Goal: Information Seeking & Learning: Learn about a topic

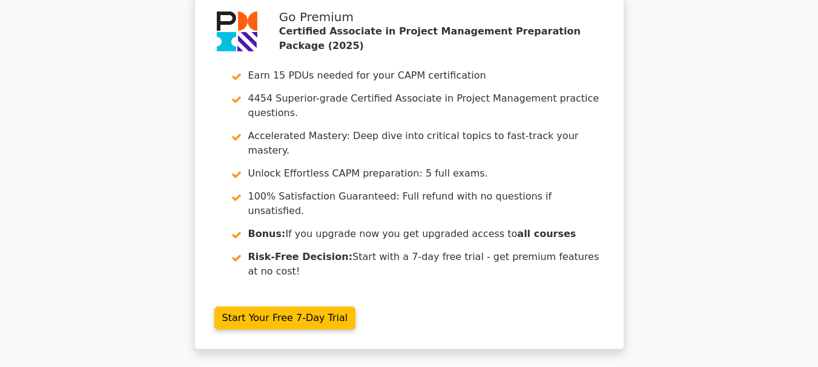
scroll to position [2255, 0]
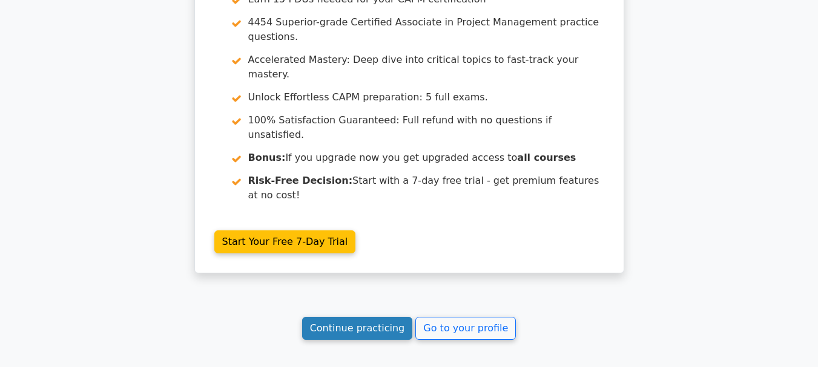
click at [363, 317] on link "Continue practicing" at bounding box center [357, 328] width 111 height 23
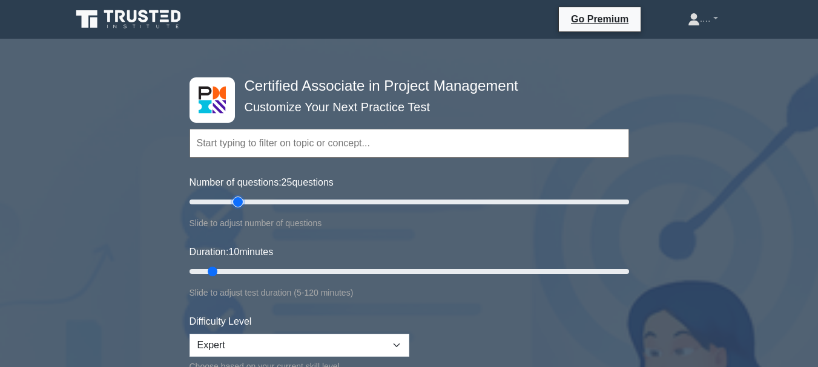
type input "25"
click at [237, 205] on input "Number of questions: 25 questions" at bounding box center [408, 202] width 439 height 15
type input "20"
click at [242, 271] on input "Duration: 10 minutes" at bounding box center [408, 271] width 439 height 15
type input "20"
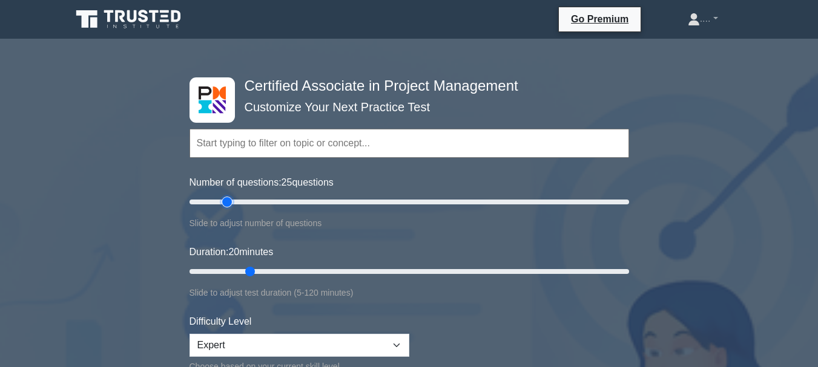
click at [231, 200] on input "Number of questions: 25 questions" at bounding box center [408, 202] width 439 height 15
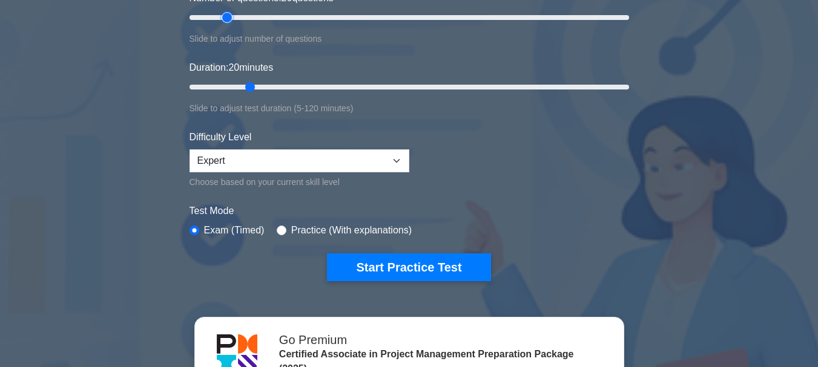
scroll to position [133, 0]
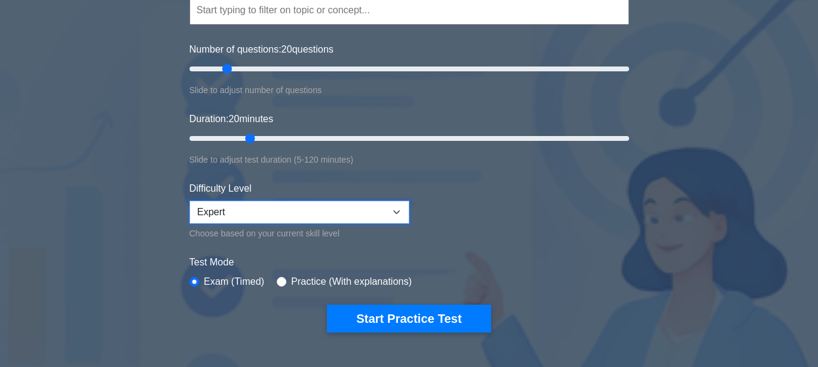
click at [302, 212] on select "Beginner Intermediate Expert" at bounding box center [299, 212] width 220 height 23
select select "intermediate"
click at [189, 201] on select "Beginner Intermediate Expert" at bounding box center [299, 212] width 220 height 23
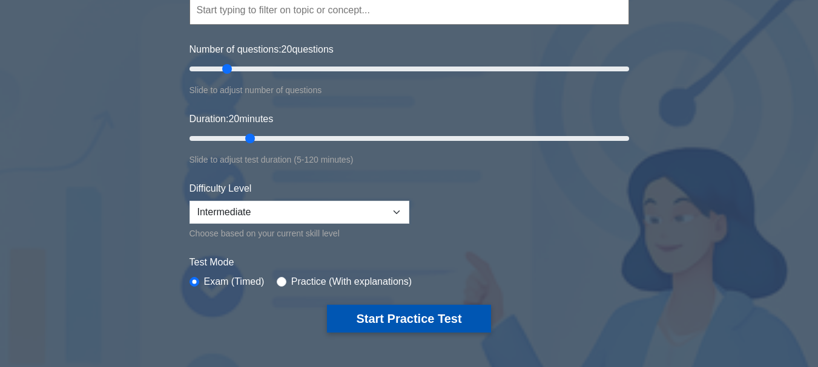
click at [392, 306] on button "Start Practice Test" at bounding box center [408, 319] width 163 height 28
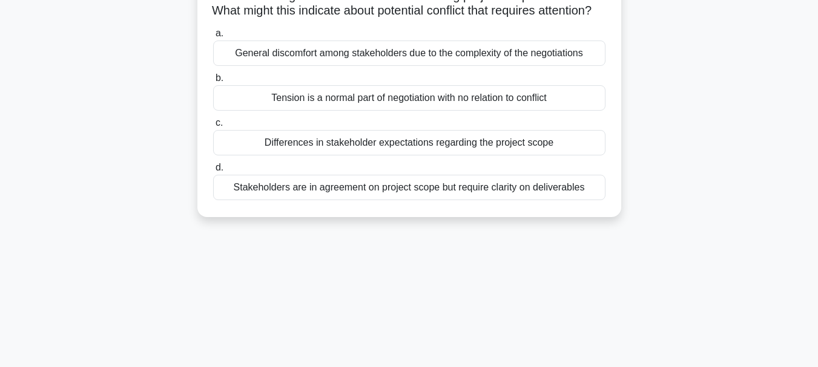
scroll to position [141, 0]
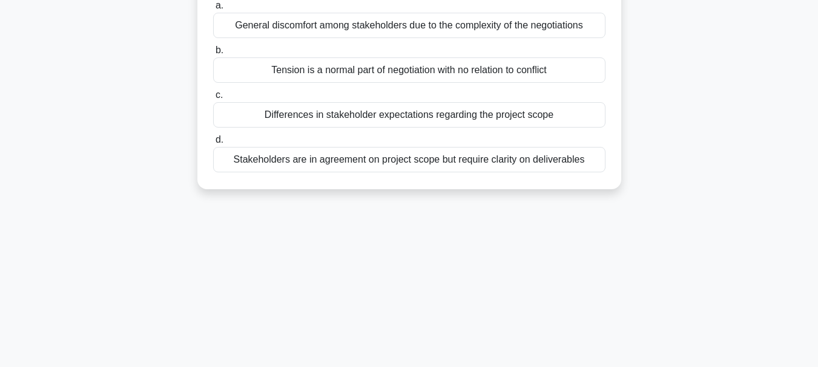
click at [367, 172] on div "Stakeholders are in agreement on project scope but require clarity on deliverab…" at bounding box center [409, 159] width 392 height 25
click at [213, 144] on input "d. Stakeholders are in agreement on project scope but require clarity on delive…" at bounding box center [213, 140] width 0 height 8
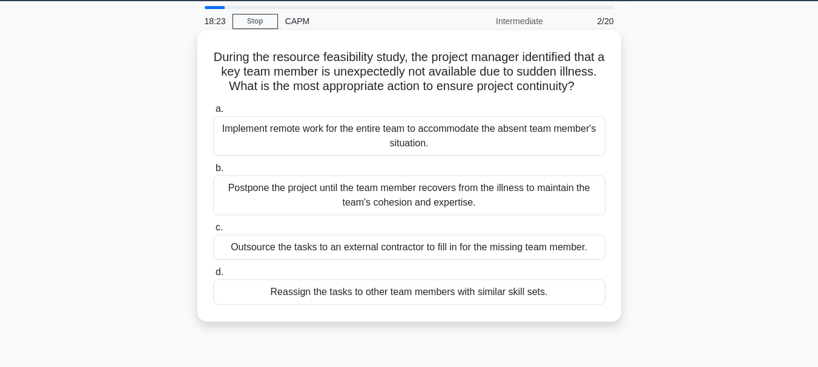
scroll to position [42, 0]
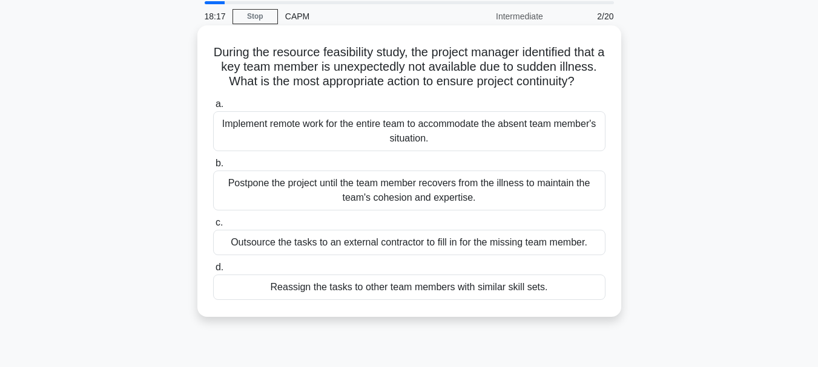
click at [363, 255] on div "Outsource the tasks to an external contractor to fill in for the missing team m…" at bounding box center [409, 242] width 392 height 25
click at [213, 227] on input "c. Outsource the tasks to an external contractor to fill in for the missing tea…" at bounding box center [213, 223] width 0 height 8
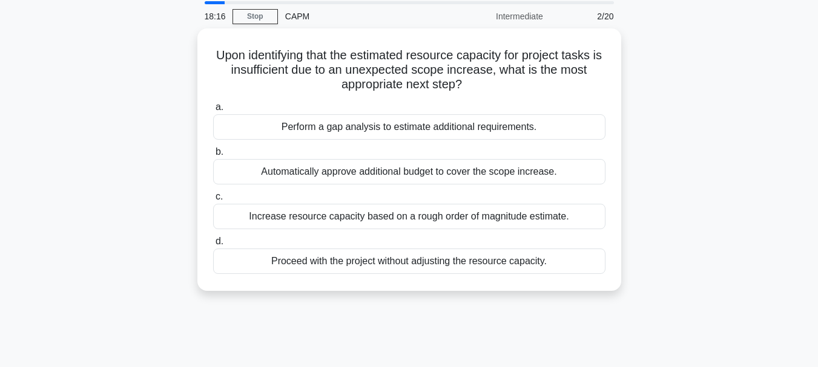
scroll to position [0, 0]
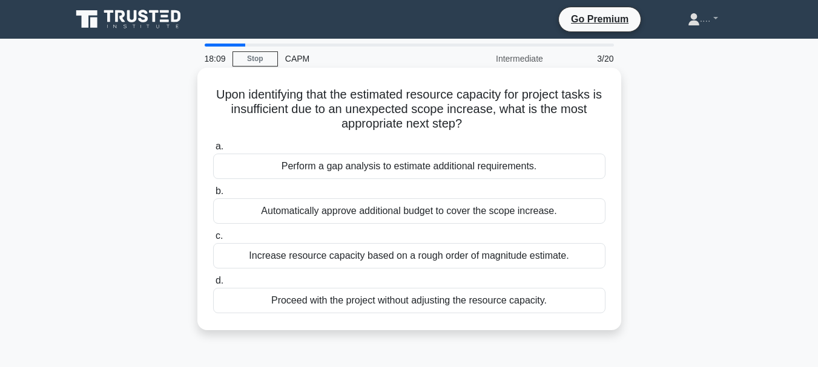
click at [381, 150] on label "a. Perform a gap analysis to estimate additional requirements." at bounding box center [409, 159] width 392 height 40
click at [213, 150] on input "a. Perform a gap analysis to estimate additional requirements." at bounding box center [213, 147] width 0 height 8
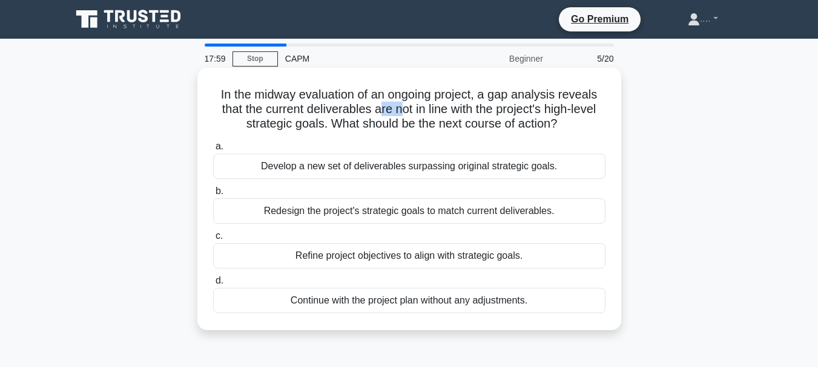
drag, startPoint x: 400, startPoint y: 109, endPoint x: 377, endPoint y: 103, distance: 23.8
click at [377, 103] on h5 "In the midway evaluation of an ongoing project, a gap analysis reveals that the…" at bounding box center [409, 109] width 395 height 45
click at [364, 266] on div "Refine project objectives to align with strategic goals." at bounding box center [409, 255] width 392 height 25
click at [213, 240] on input "c. Refine project objectives to align with strategic goals." at bounding box center [213, 236] width 0 height 8
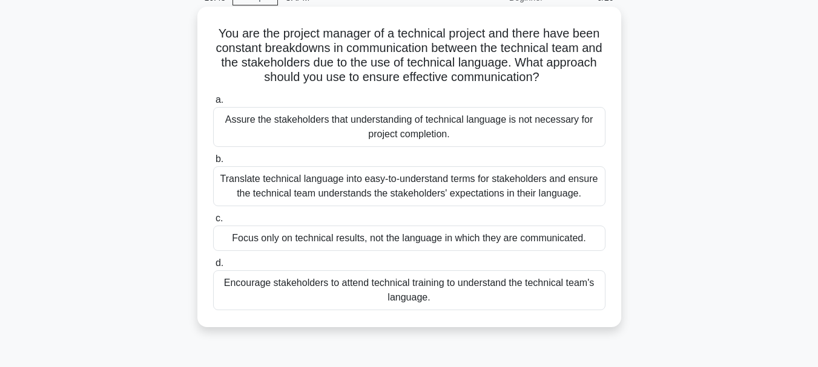
scroll to position [75, 0]
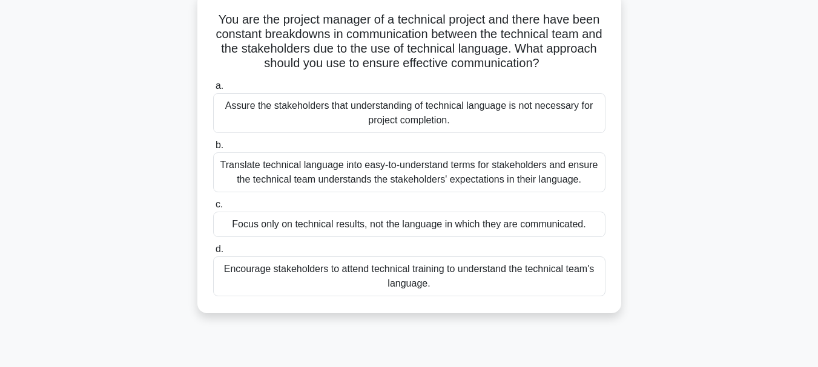
click at [373, 172] on div "Translate technical language into easy-to-understand terms for stakeholders and…" at bounding box center [409, 172] width 392 height 40
click at [213, 149] on input "b. Translate technical language into easy-to-understand terms for stakeholders …" at bounding box center [213, 146] width 0 height 8
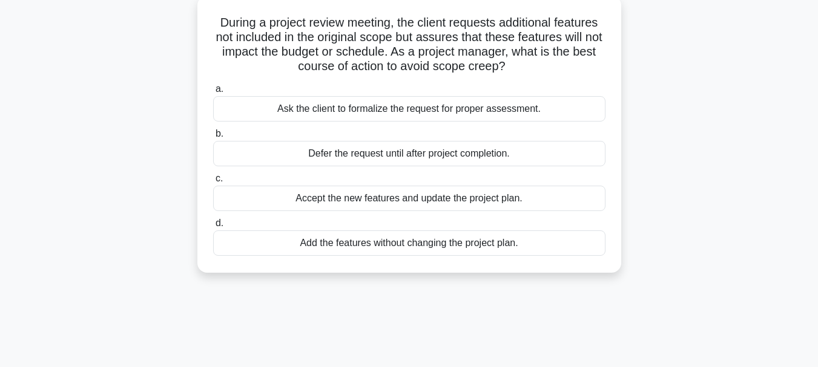
scroll to position [0, 0]
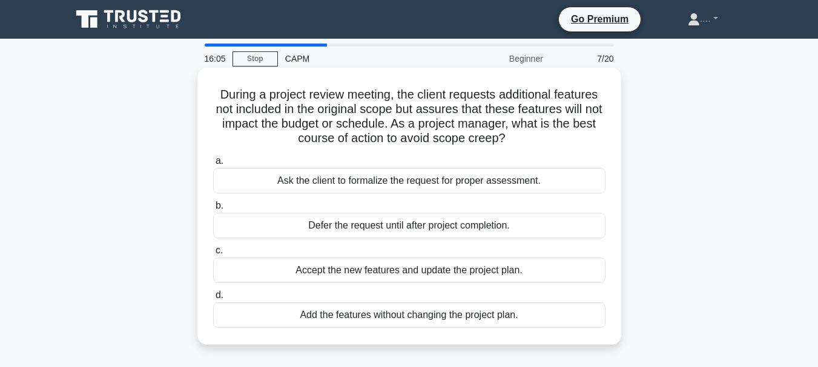
click at [367, 221] on div "Defer the request until after project completion." at bounding box center [409, 225] width 392 height 25
click at [213, 210] on input "b. Defer the request until after project completion." at bounding box center [213, 206] width 0 height 8
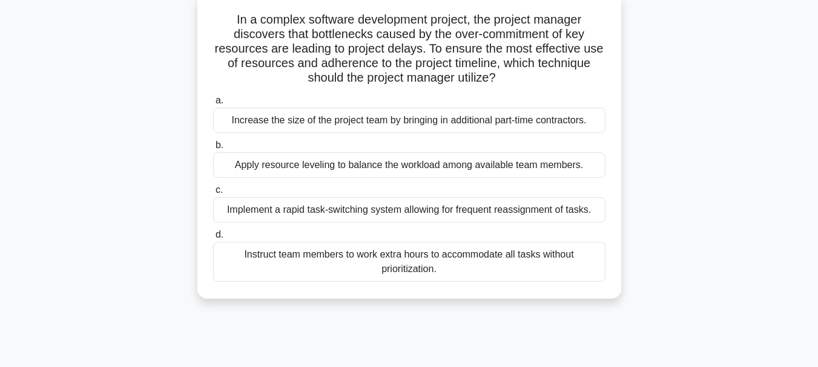
scroll to position [85, 0]
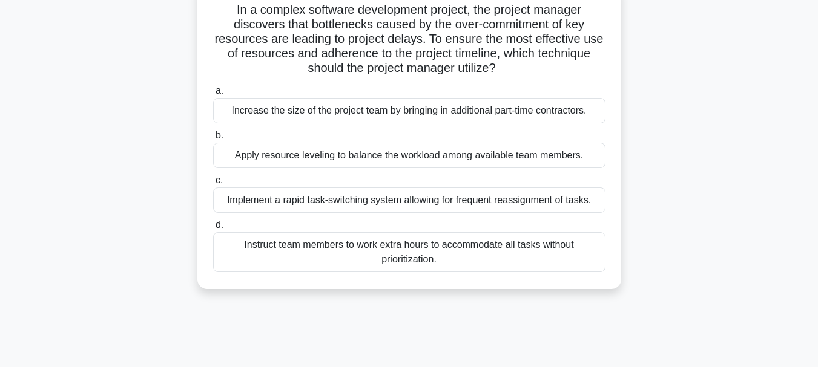
click at [376, 157] on div "Apply resource leveling to balance the workload among available team members." at bounding box center [409, 155] width 392 height 25
click at [213, 140] on input "b. Apply resource leveling to balance the workload among available team members." at bounding box center [213, 136] width 0 height 8
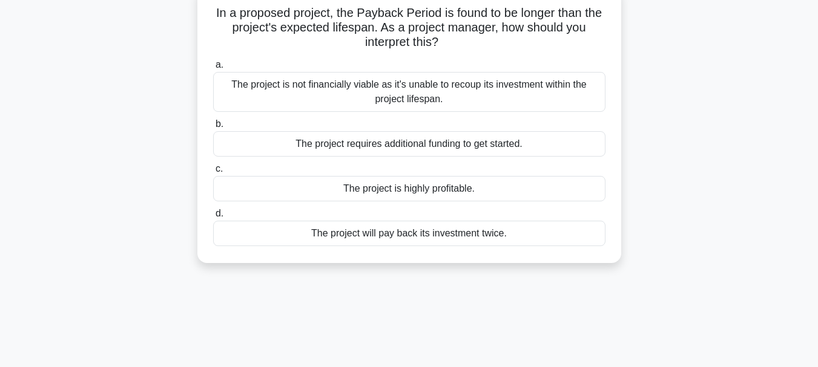
scroll to position [0, 0]
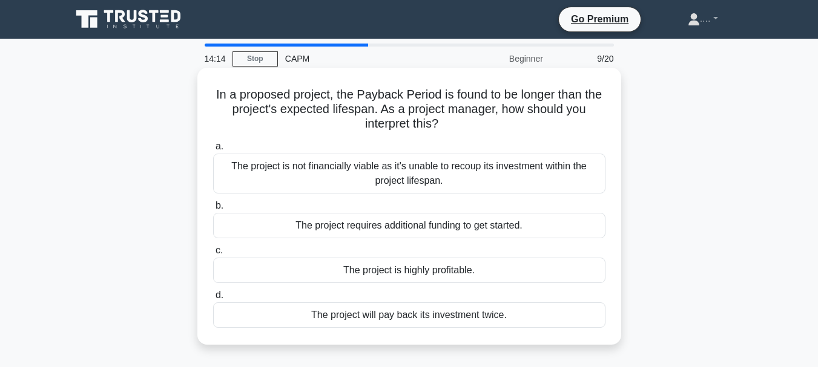
click at [357, 172] on div "The project is not financially viable as it's unable to recoup its investment w…" at bounding box center [409, 174] width 392 height 40
click at [213, 151] on input "a. The project is not financially viable as it's unable to recoup its investmen…" at bounding box center [213, 147] width 0 height 8
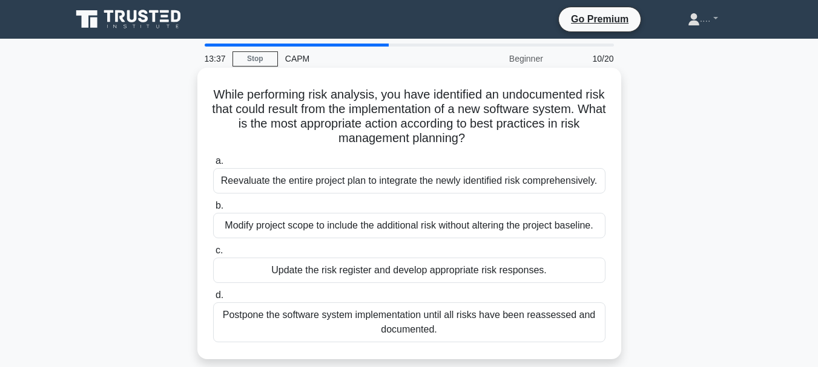
click at [398, 278] on div "Update the risk register and develop appropriate risk responses." at bounding box center [409, 270] width 392 height 25
click at [213, 255] on input "c. Update the risk register and develop appropriate risk responses." at bounding box center [213, 251] width 0 height 8
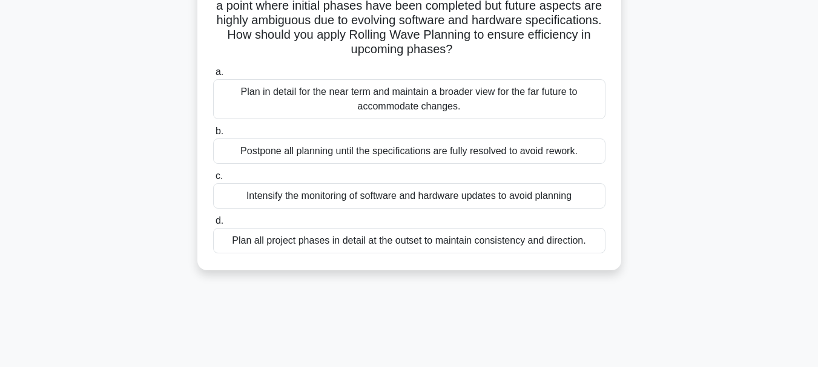
scroll to position [108, 0]
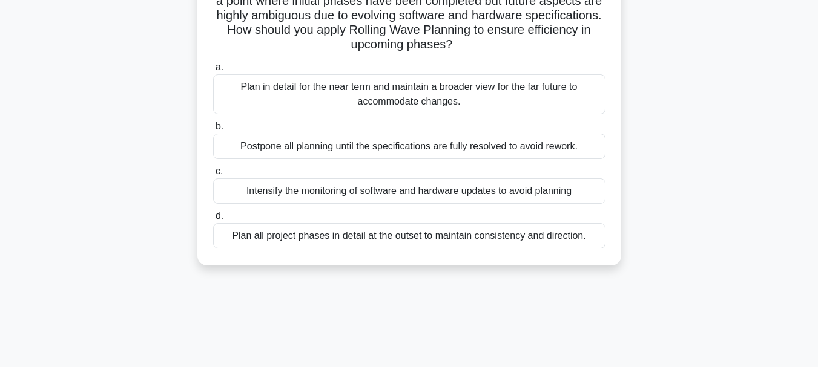
click at [395, 100] on div "Plan in detail for the near term and maintain a broader view for the far future…" at bounding box center [409, 94] width 392 height 40
click at [213, 71] on input "a. Plan in detail for the near term and maintain a broader view for the far fut…" at bounding box center [213, 68] width 0 height 8
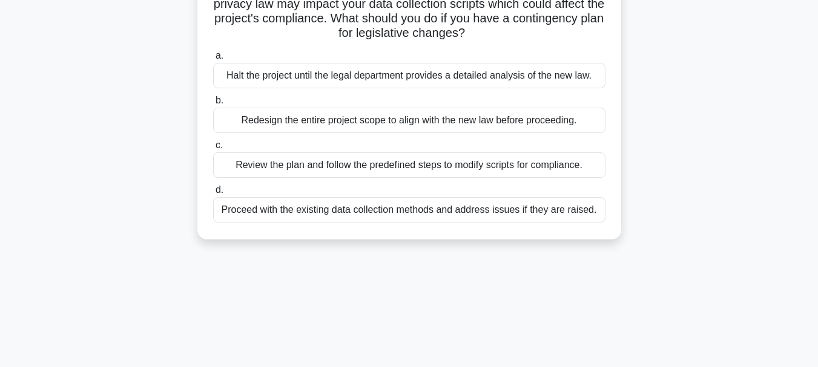
scroll to position [0, 0]
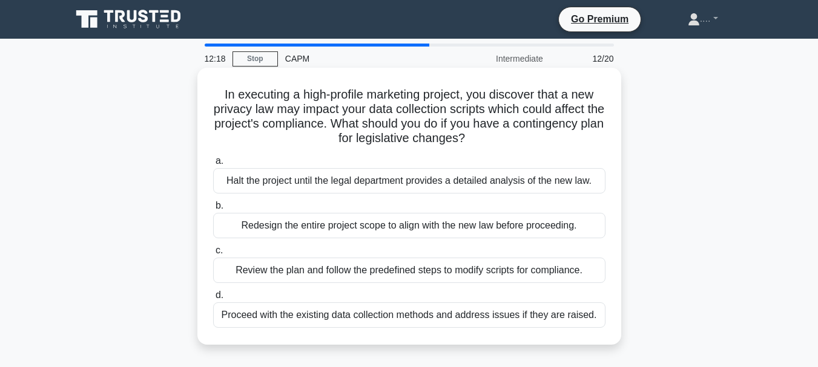
click at [370, 274] on div "Review the plan and follow the predefined steps to modify scripts for complianc…" at bounding box center [409, 270] width 392 height 25
click at [213, 255] on input "c. Review the plan and follow the predefined steps to modify scripts for compli…" at bounding box center [213, 251] width 0 height 8
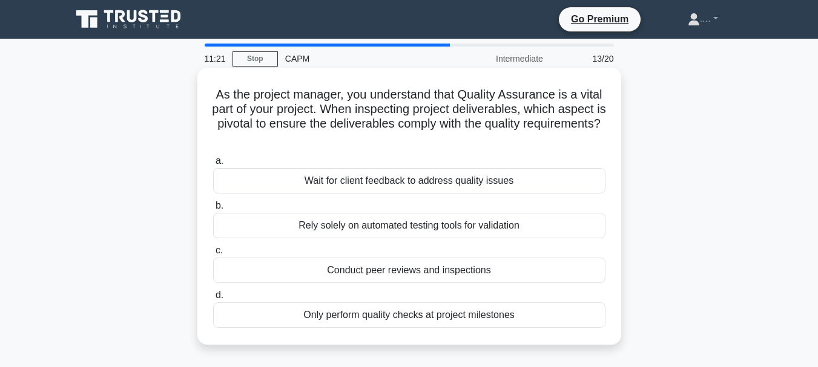
click at [413, 316] on div "Only perform quality checks at project milestones" at bounding box center [409, 315] width 392 height 25
click at [213, 300] on input "d. Only perform quality checks at project milestones" at bounding box center [213, 296] width 0 height 8
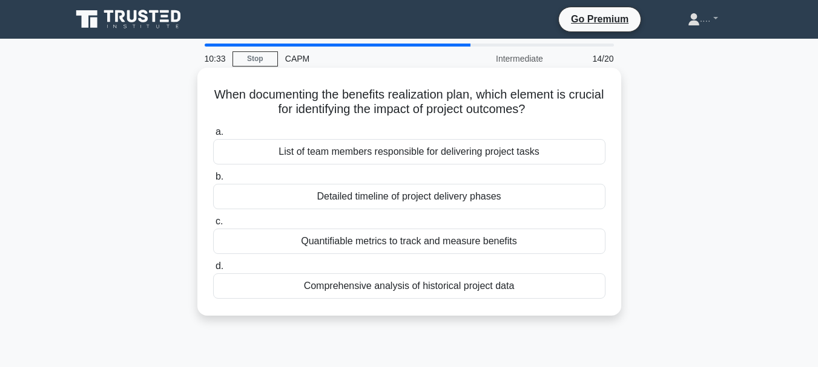
click at [390, 241] on div "Quantifiable metrics to track and measure benefits" at bounding box center [409, 241] width 392 height 25
click at [213, 226] on input "c. Quantifiable metrics to track and measure benefits" at bounding box center [213, 222] width 0 height 8
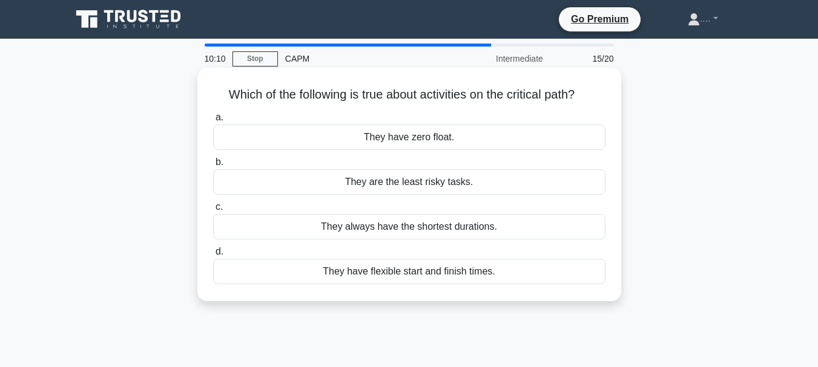
click at [415, 139] on div "They have zero float." at bounding box center [409, 137] width 392 height 25
click at [213, 122] on input "a. They have zero float." at bounding box center [213, 118] width 0 height 8
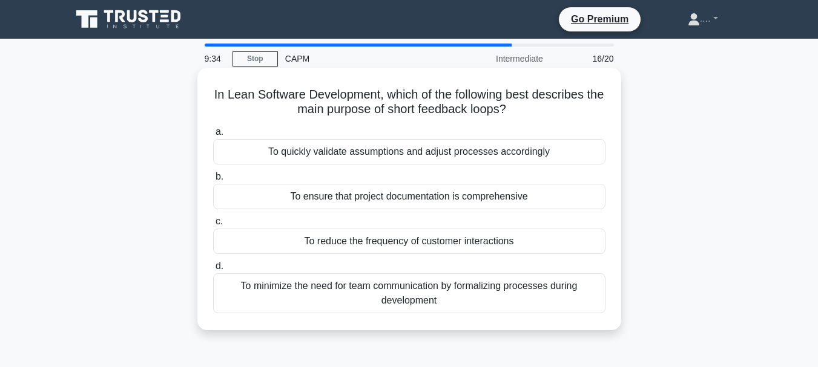
click at [383, 148] on div "To quickly validate assumptions and adjust processes accordingly" at bounding box center [409, 151] width 392 height 25
click at [213, 136] on input "a. To quickly validate assumptions and adjust processes accordingly" at bounding box center [213, 132] width 0 height 8
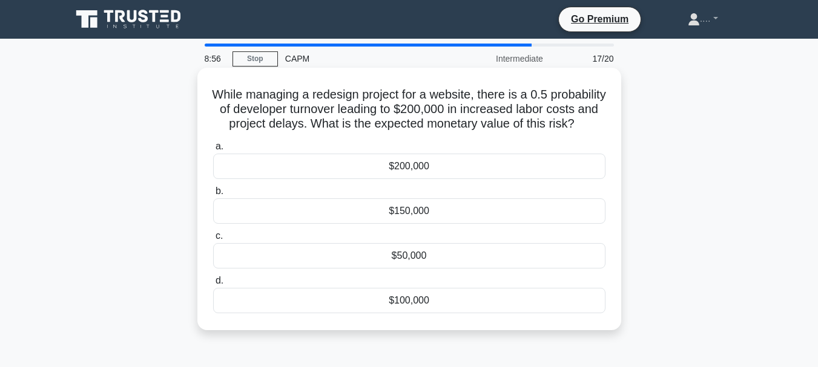
click at [429, 179] on div "$200,000" at bounding box center [409, 166] width 392 height 25
click at [213, 151] on input "a. $200,000" at bounding box center [213, 147] width 0 height 8
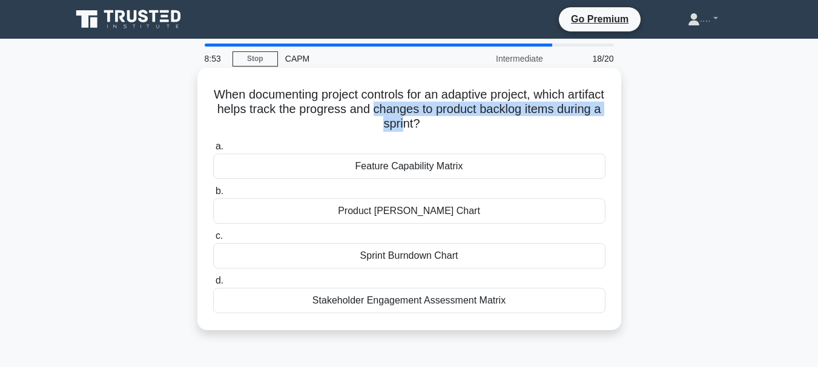
drag, startPoint x: 427, startPoint y: 118, endPoint x: 419, endPoint y: 112, distance: 10.4
click at [419, 112] on h5 "When documenting project controls for an adaptive project, which artifact helps…" at bounding box center [409, 109] width 395 height 45
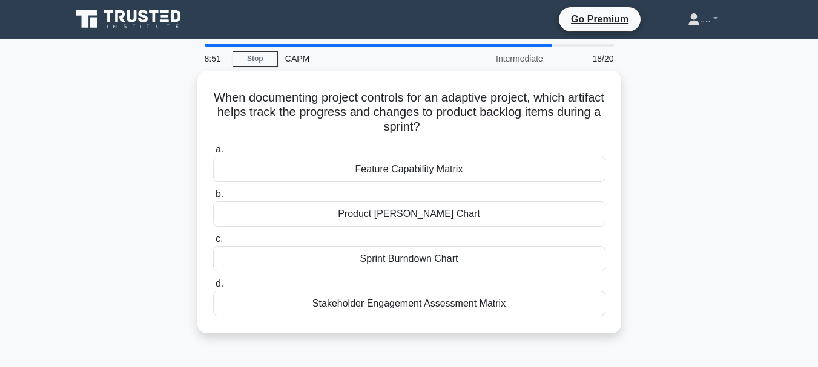
click at [431, 57] on div "CAPM" at bounding box center [361, 59] width 166 height 24
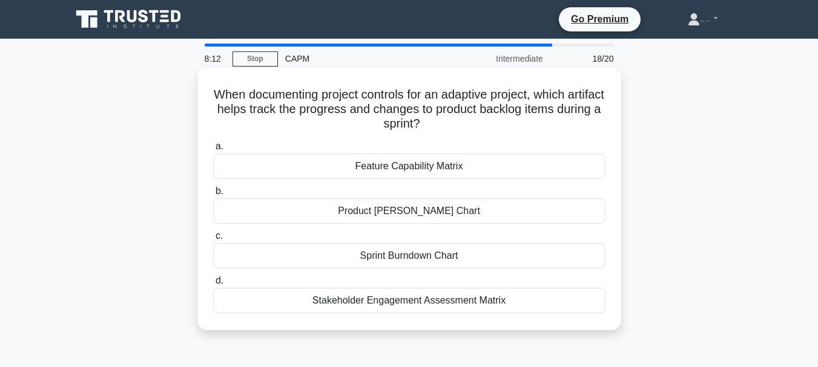
click at [352, 260] on div "Sprint Burndown Chart" at bounding box center [409, 255] width 392 height 25
click at [213, 240] on input "c. Sprint Burndown Chart" at bounding box center [213, 236] width 0 height 8
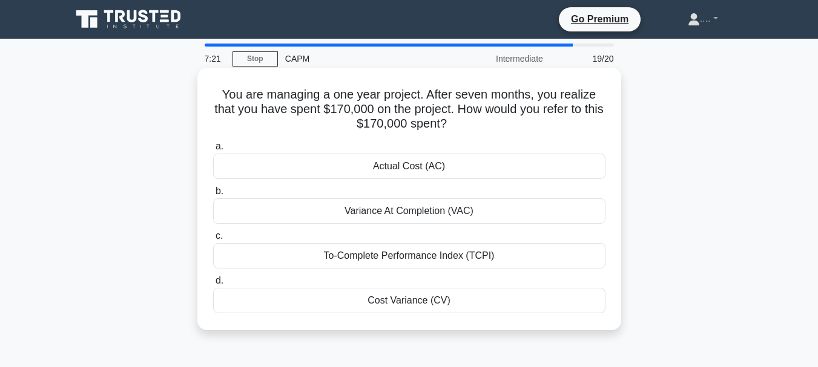
click at [431, 254] on div "To-Complete Performance Index (TCPI)" at bounding box center [409, 255] width 392 height 25
click at [213, 240] on input "c. To-Complete Performance Index (TCPI)" at bounding box center [213, 236] width 0 height 8
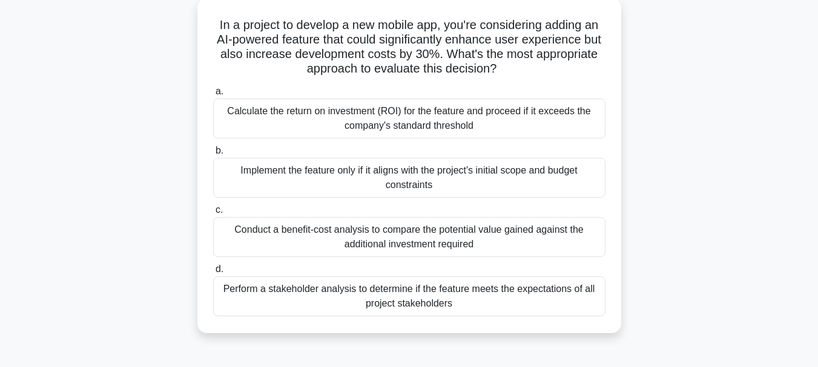
scroll to position [74, 0]
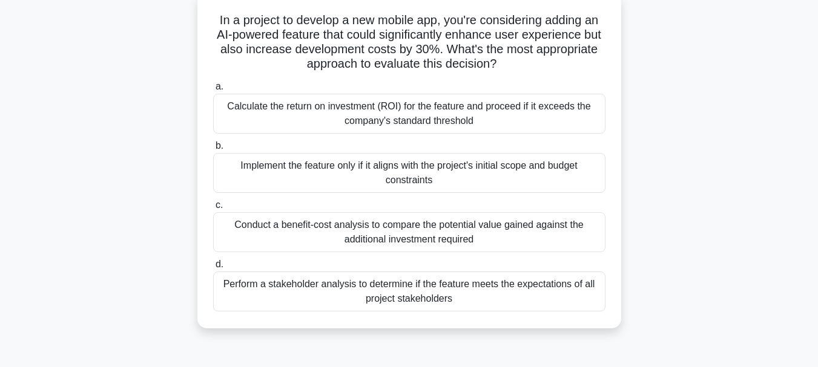
click at [255, 121] on div "Calculate the return on investment (ROI) for the feature and proceed if it exce…" at bounding box center [409, 114] width 392 height 40
click at [213, 91] on input "a. Calculate the return on investment (ROI) for the feature and proceed if it e…" at bounding box center [213, 87] width 0 height 8
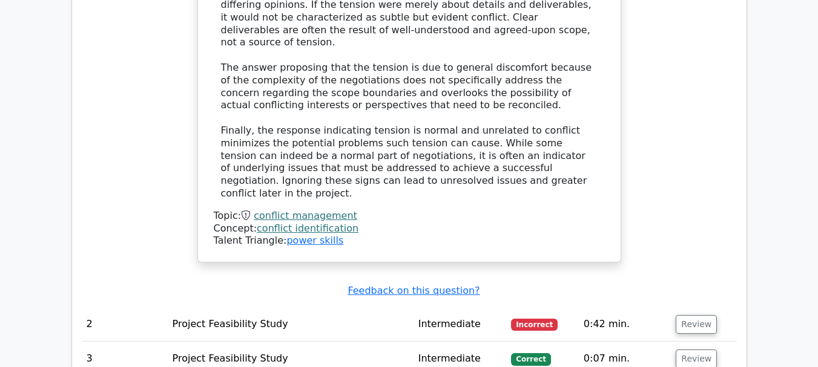
scroll to position [1835, 0]
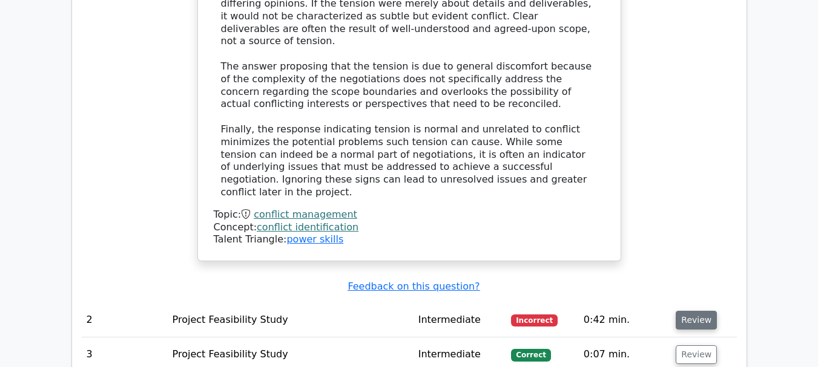
click at [692, 311] on button "Review" at bounding box center [695, 320] width 41 height 19
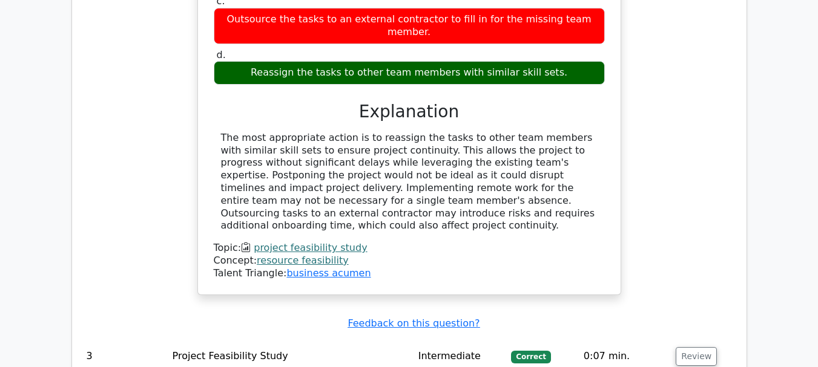
scroll to position [2372, 0]
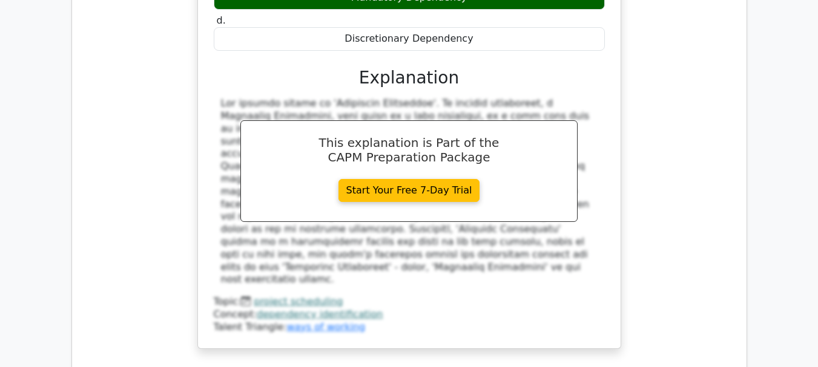
scroll to position [2960, 0]
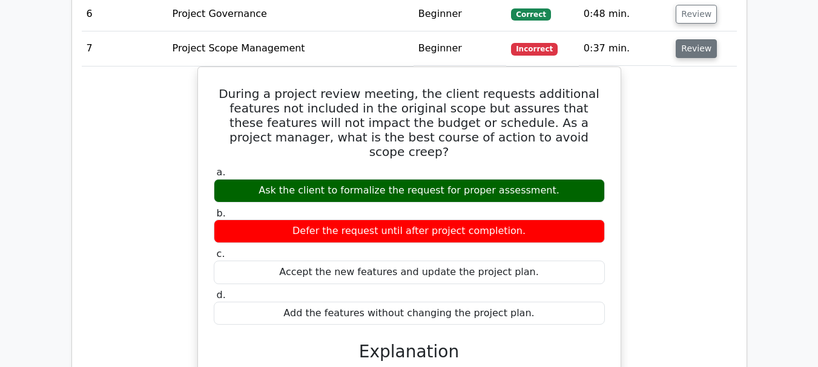
scroll to position [3756, 0]
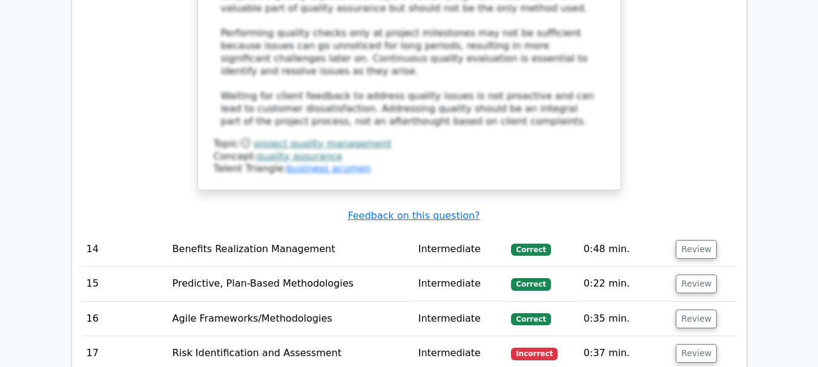
scroll to position [4636, 0]
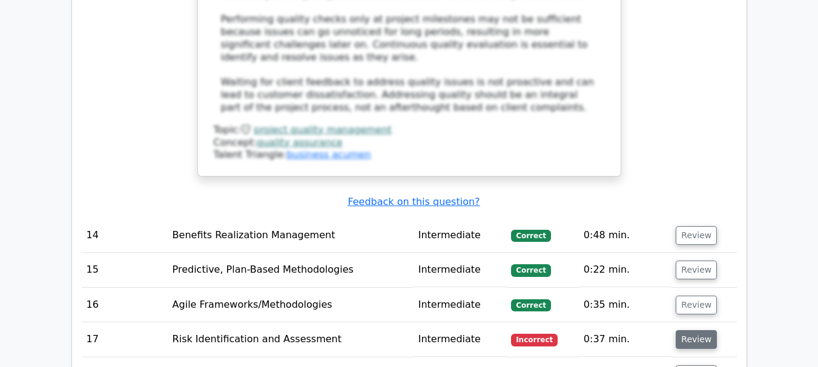
click at [689, 330] on button "Review" at bounding box center [695, 339] width 41 height 19
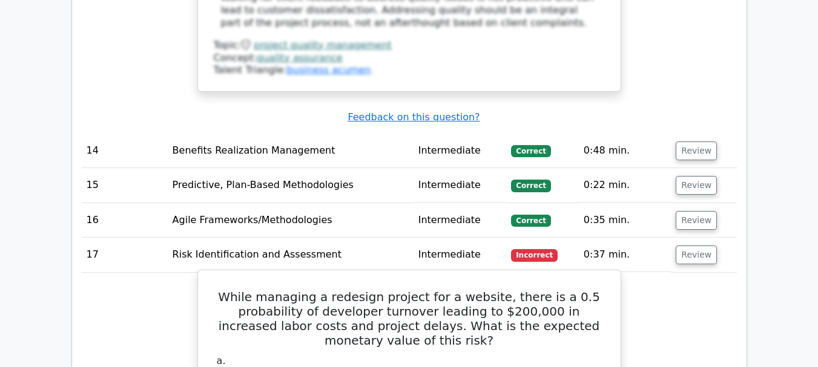
scroll to position [4692, 0]
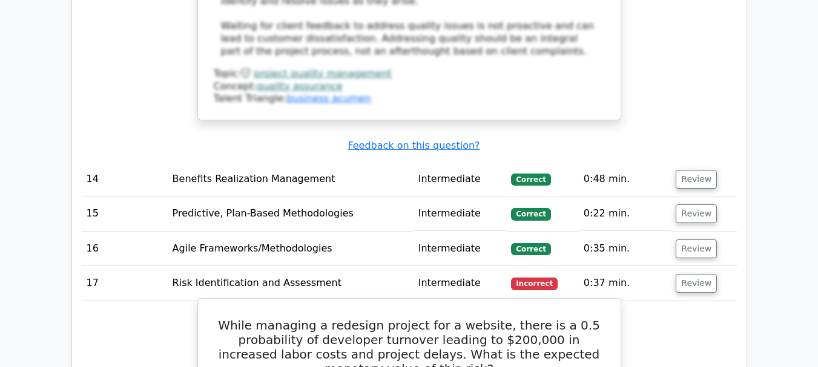
drag, startPoint x: 457, startPoint y: 246, endPoint x: 444, endPoint y: 172, distance: 74.5
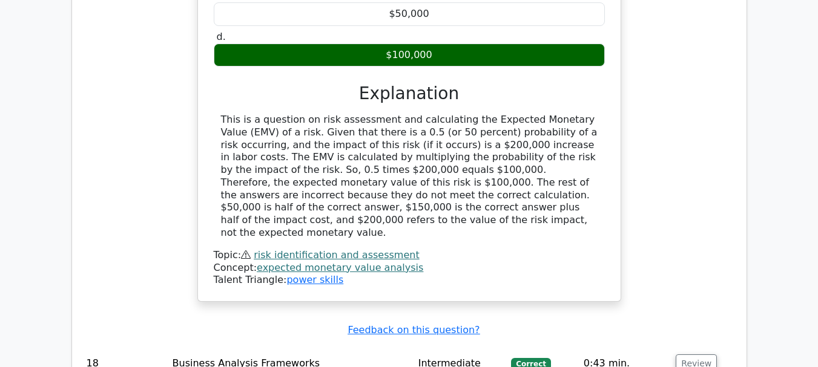
scroll to position [5178, 0]
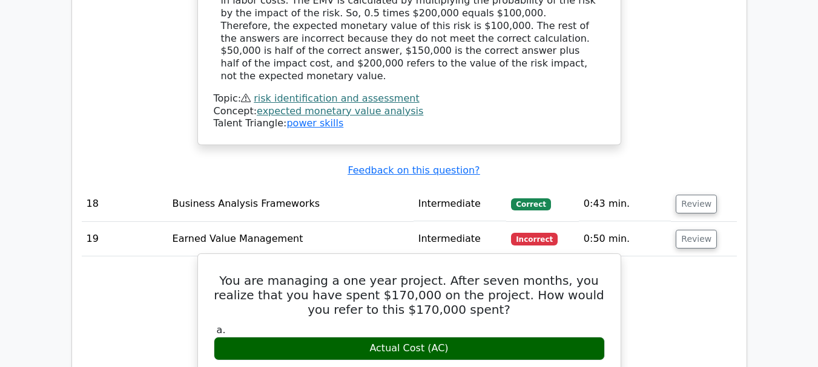
scroll to position [5596, 0]
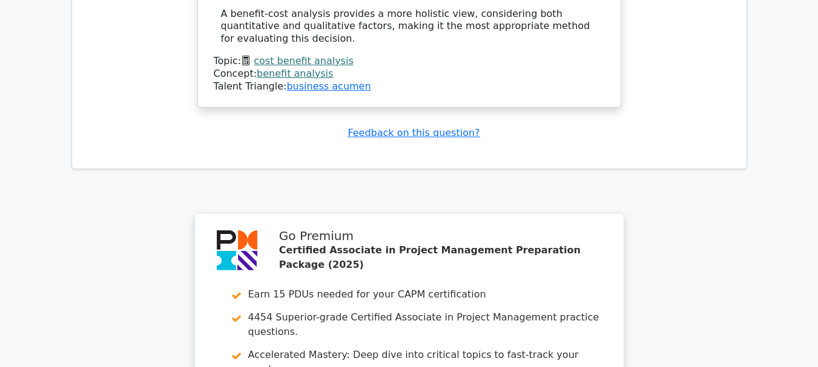
scroll to position [6838, 0]
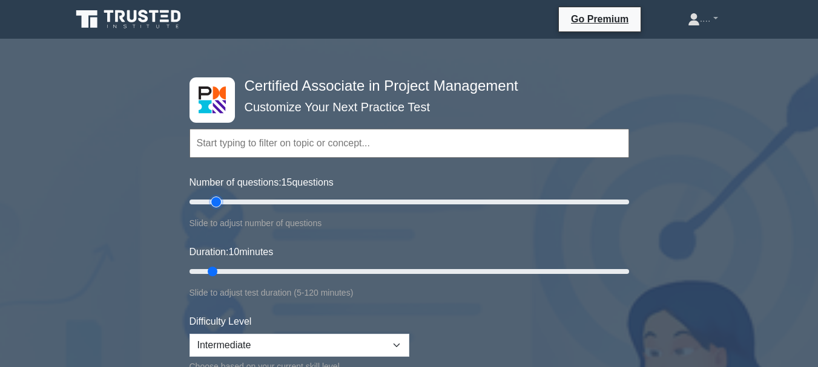
type input "15"
click at [214, 201] on input "Number of questions: 15 questions" at bounding box center [408, 202] width 439 height 15
click at [219, 269] on input "Duration: 10 minutes" at bounding box center [408, 271] width 439 height 15
click at [220, 270] on input "Duration: 10 minutes" at bounding box center [408, 271] width 439 height 15
type input "15"
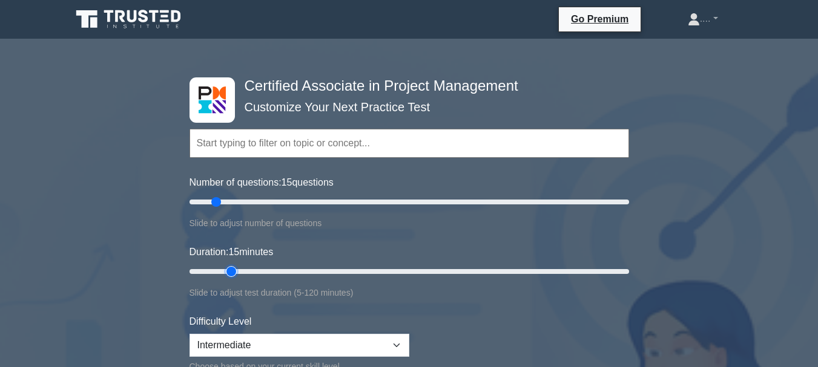
click at [222, 271] on input "Duration: 15 minutes" at bounding box center [408, 271] width 439 height 15
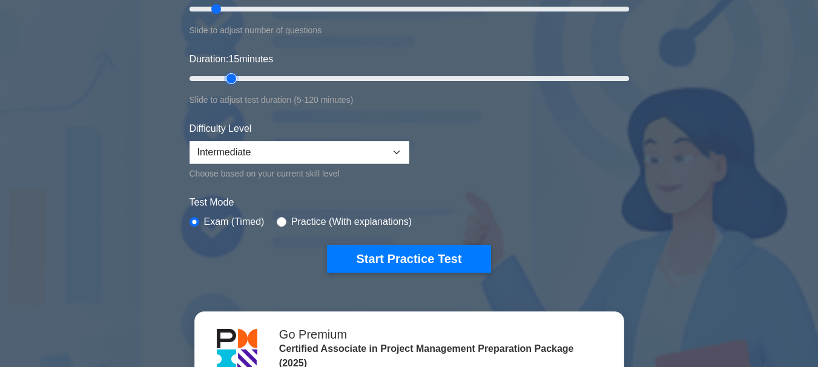
scroll to position [264, 0]
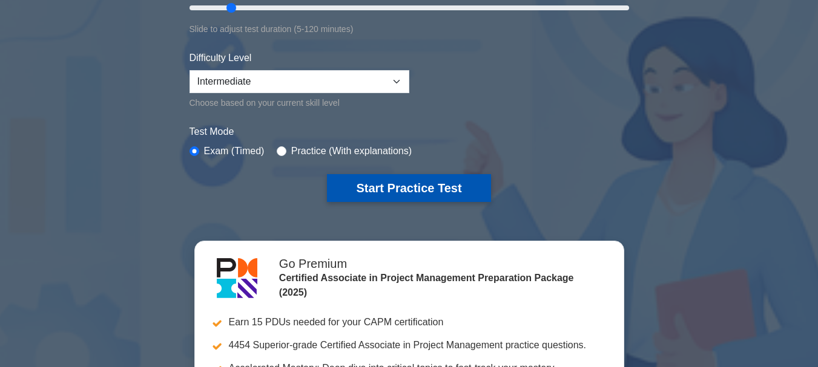
click at [390, 179] on button "Start Practice Test" at bounding box center [408, 188] width 163 height 28
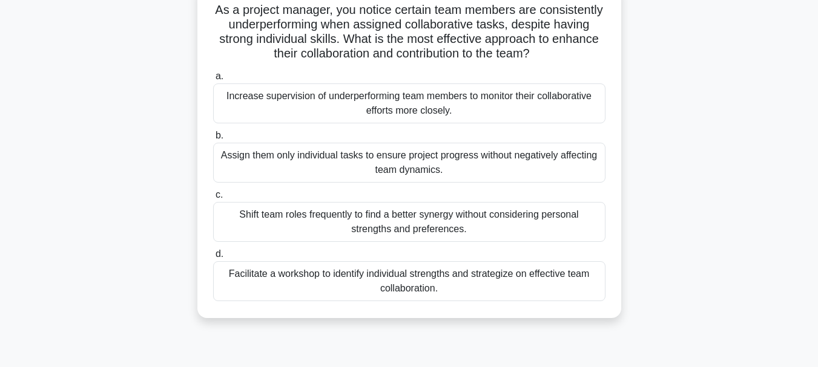
scroll to position [80, 0]
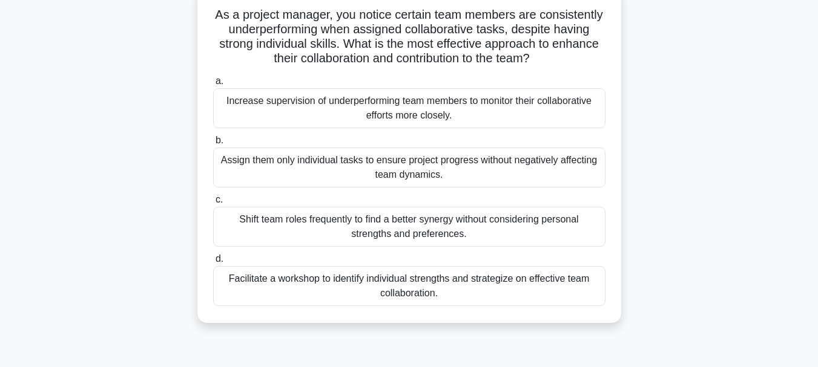
click at [276, 306] on div "Facilitate a workshop to identify individual strengths and strategize on effect…" at bounding box center [409, 286] width 392 height 40
click at [213, 263] on input "d. Facilitate a workshop to identify individual strengths and strategize on eff…" at bounding box center [213, 259] width 0 height 8
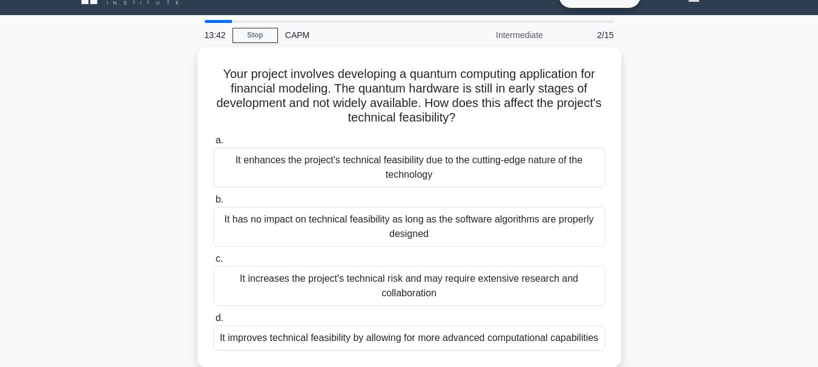
scroll to position [28, 0]
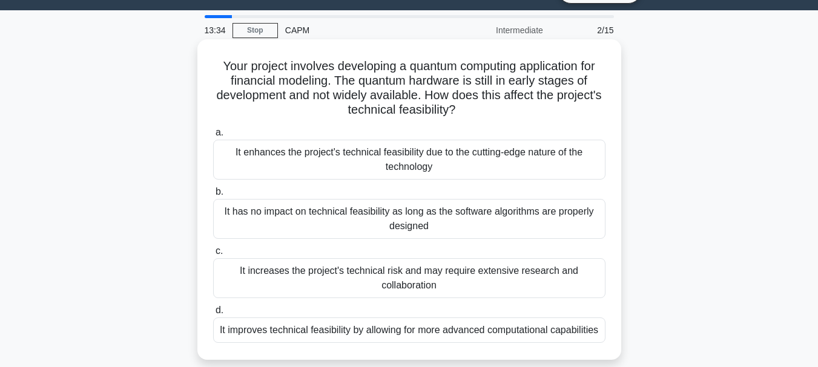
click at [389, 164] on div "It enhances the project's technical feasibility due to the cutting-edge nature …" at bounding box center [409, 160] width 392 height 40
click at [213, 137] on input "a. It enhances the project's technical feasibility due to the cutting-edge natu…" at bounding box center [213, 133] width 0 height 8
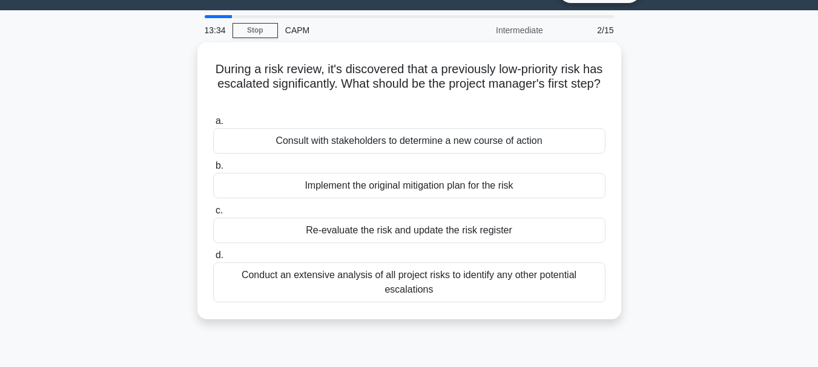
scroll to position [0, 0]
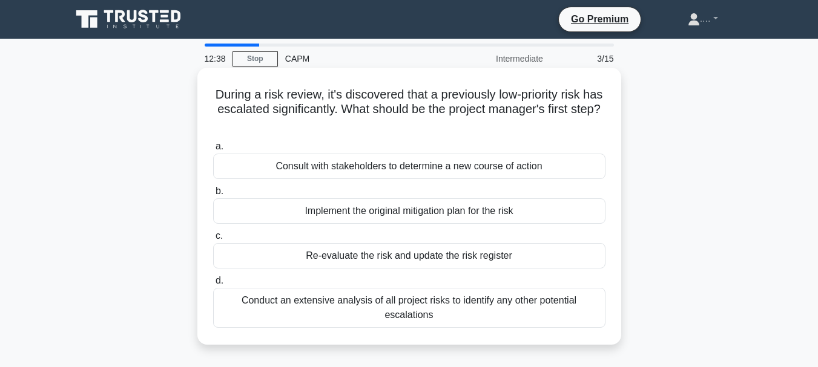
click at [343, 308] on div "Conduct an extensive analysis of all project risks to identify any other potent…" at bounding box center [409, 308] width 392 height 40
click at [213, 285] on input "d. Conduct an extensive analysis of all project risks to identify any other pot…" at bounding box center [213, 281] width 0 height 8
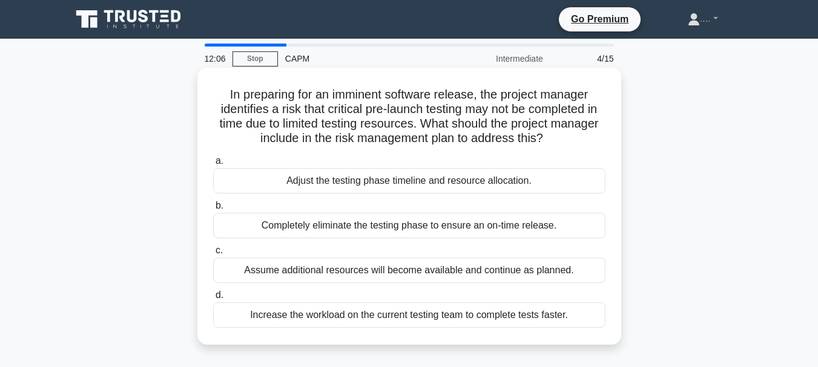
click at [307, 179] on div "Adjust the testing phase timeline and resource allocation." at bounding box center [409, 180] width 392 height 25
click at [213, 165] on input "a. Adjust the testing phase timeline and resource allocation." at bounding box center [213, 161] width 0 height 8
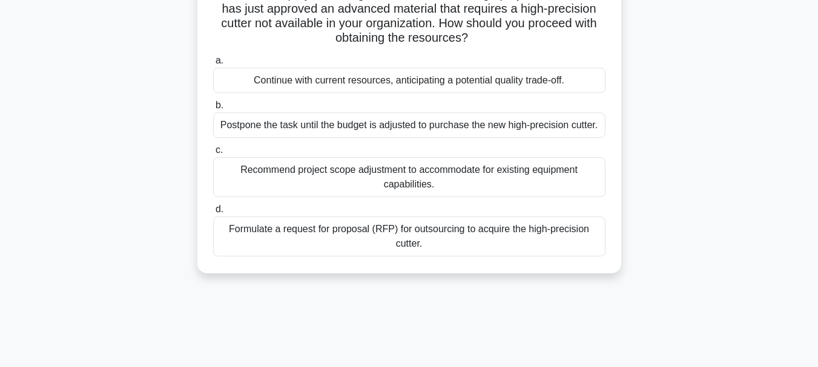
scroll to position [108, 0]
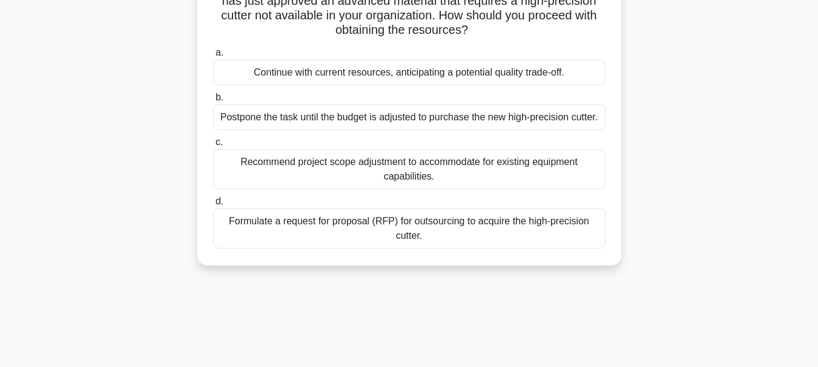
click at [258, 228] on div "Formulate a request for proposal (RFP) for outsourcing to acquire the high-prec…" at bounding box center [409, 229] width 392 height 40
click at [213, 206] on input "d. Formulate a request for proposal (RFP) for outsourcing to acquire the high-p…" at bounding box center [213, 202] width 0 height 8
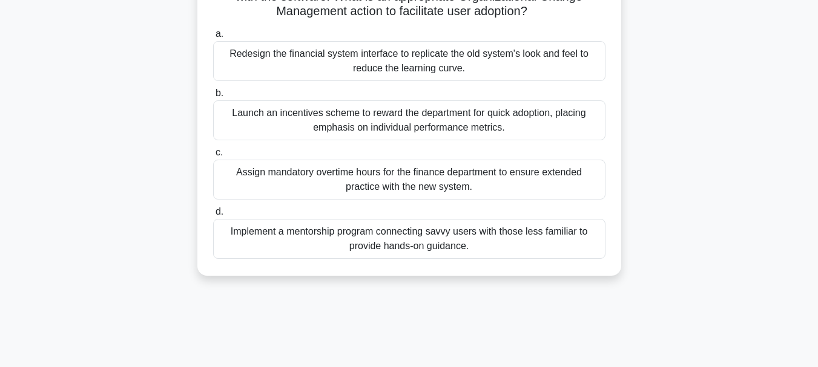
scroll to position [146, 0]
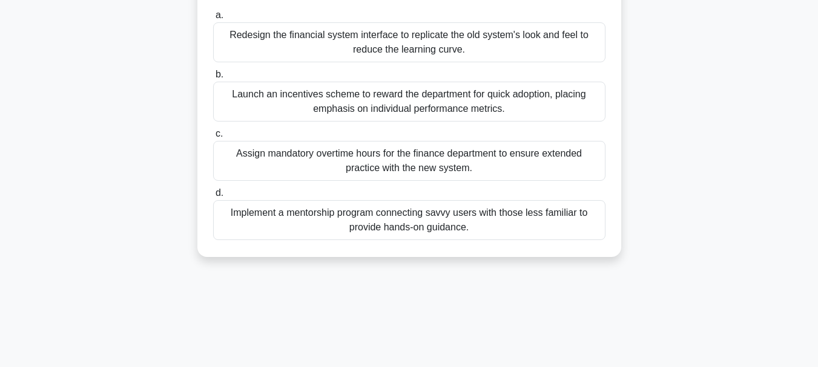
click at [276, 218] on div "Implement a mentorship program connecting savvy users with those less familiar …" at bounding box center [409, 220] width 392 height 40
click at [213, 197] on input "d. Implement a mentorship program connecting savvy users with those less famili…" at bounding box center [213, 193] width 0 height 8
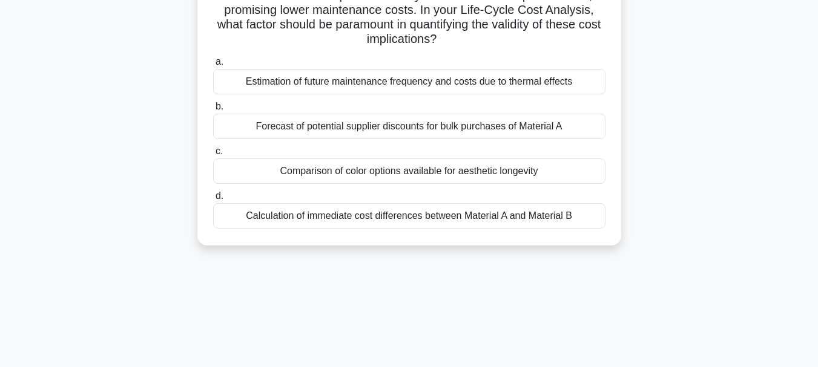
scroll to position [151, 0]
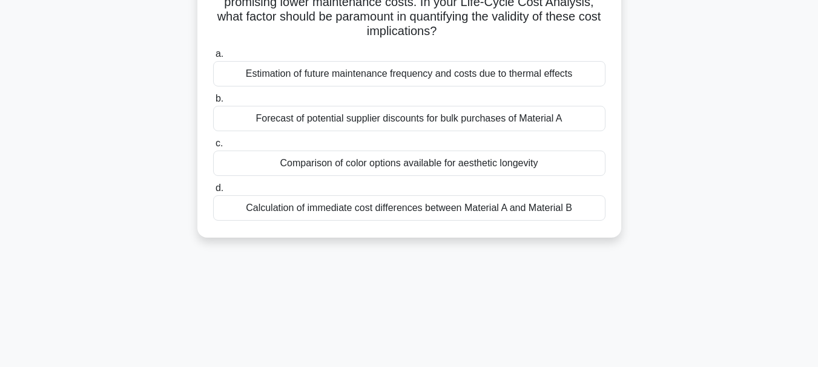
click at [325, 77] on div "Estimation of future maintenance frequency and costs due to thermal effects" at bounding box center [409, 73] width 392 height 25
click at [213, 58] on input "a. Estimation of future maintenance frequency and costs due to thermal effects" at bounding box center [213, 54] width 0 height 8
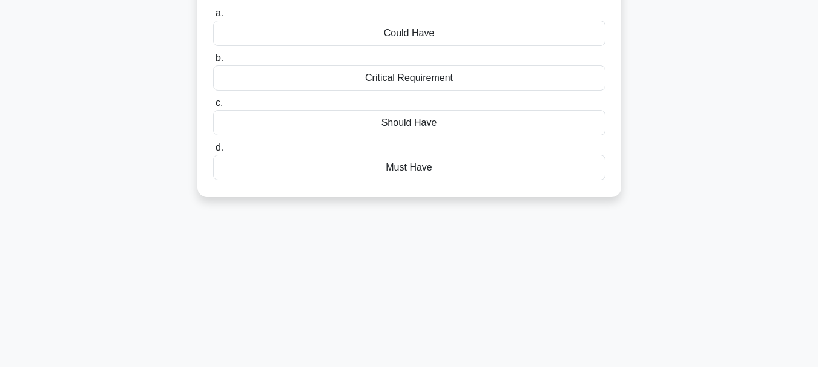
click at [325, 77] on div "Critical Requirement" at bounding box center [409, 77] width 392 height 25
click at [213, 62] on input "b. Critical Requirement" at bounding box center [213, 58] width 0 height 8
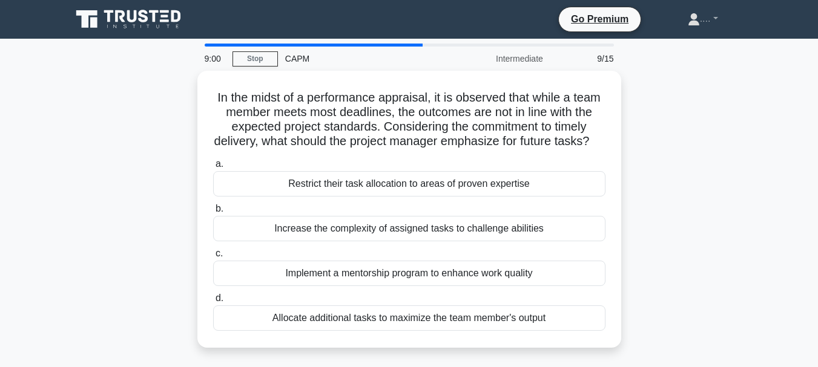
scroll to position [10, 0]
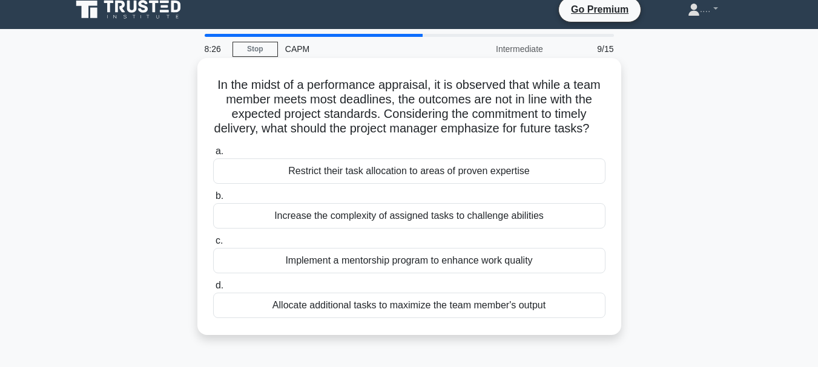
click at [387, 274] on div "Implement a mentorship program to enhance work quality" at bounding box center [409, 260] width 392 height 25
click at [213, 245] on input "c. Implement a mentorship program to enhance work quality" at bounding box center [213, 241] width 0 height 8
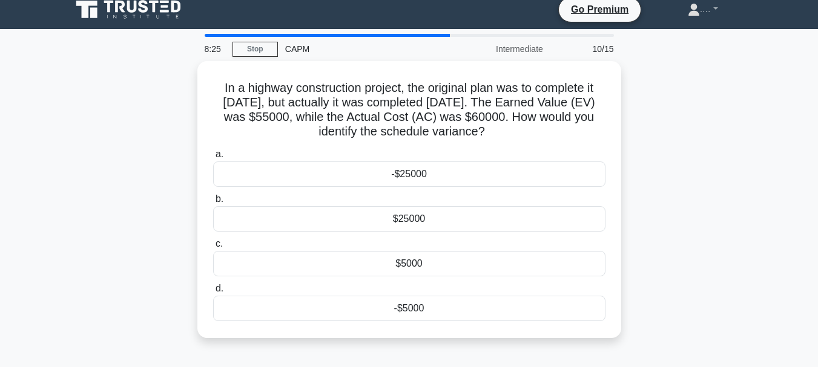
scroll to position [0, 0]
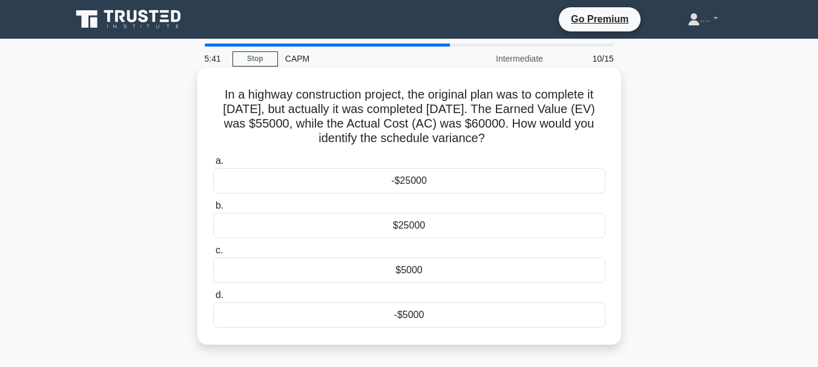
click at [401, 181] on div "-$25000" at bounding box center [409, 180] width 392 height 25
click at [213, 165] on input "a. -$25000" at bounding box center [213, 161] width 0 height 8
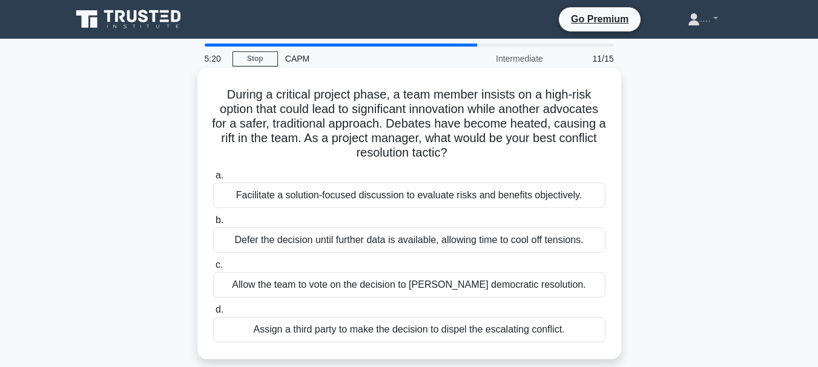
click at [429, 104] on h5 "During a critical project phase, a team member insists on a high-risk option th…" at bounding box center [409, 124] width 395 height 74
click at [397, 200] on div "Facilitate a solution-focused discussion to evaluate risks and benefits objecti…" at bounding box center [409, 195] width 392 height 25
click at [213, 180] on input "a. Facilitate a solution-focused discussion to evaluate risks and benefits obje…" at bounding box center [213, 176] width 0 height 8
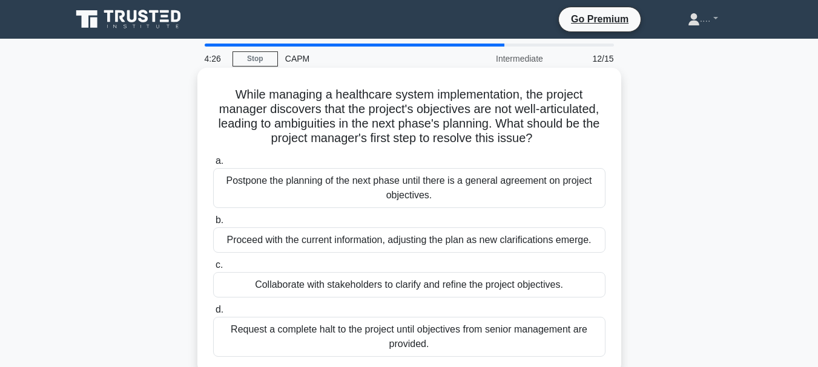
click at [369, 283] on div "Collaborate with stakeholders to clarify and refine the project objectives." at bounding box center [409, 284] width 392 height 25
click at [213, 269] on input "c. Collaborate with stakeholders to clarify and refine the project objectives." at bounding box center [213, 265] width 0 height 8
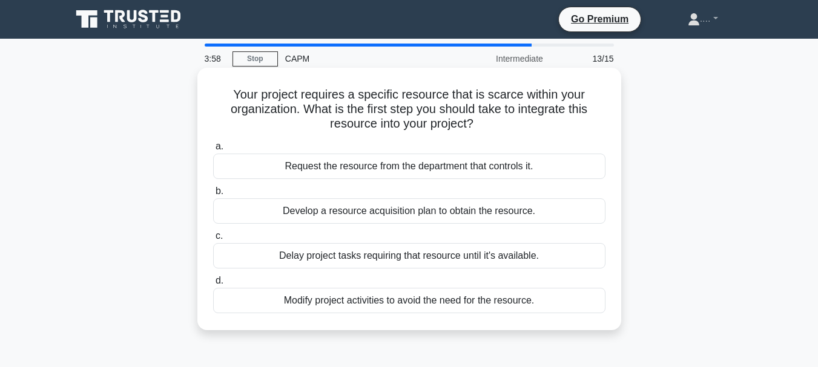
click at [407, 213] on div "Develop a resource acquisition plan to obtain the resource." at bounding box center [409, 210] width 392 height 25
click at [213, 195] on input "b. Develop a resource acquisition plan to obtain the resource." at bounding box center [213, 192] width 0 height 8
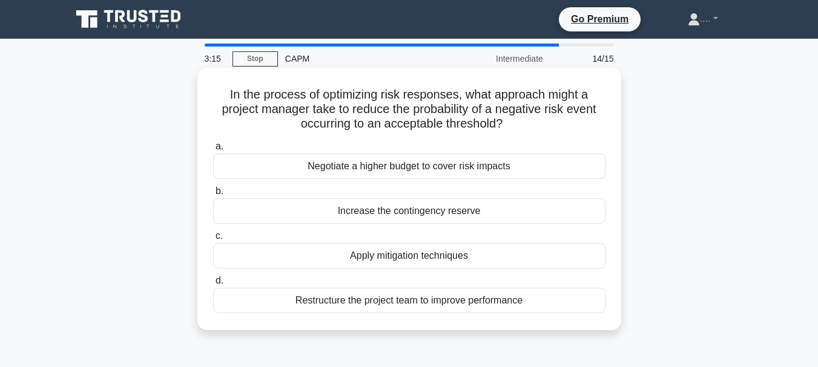
click at [396, 261] on div "Apply mitigation techniques" at bounding box center [409, 255] width 392 height 25
click at [213, 240] on input "c. Apply mitigation techniques" at bounding box center [213, 236] width 0 height 8
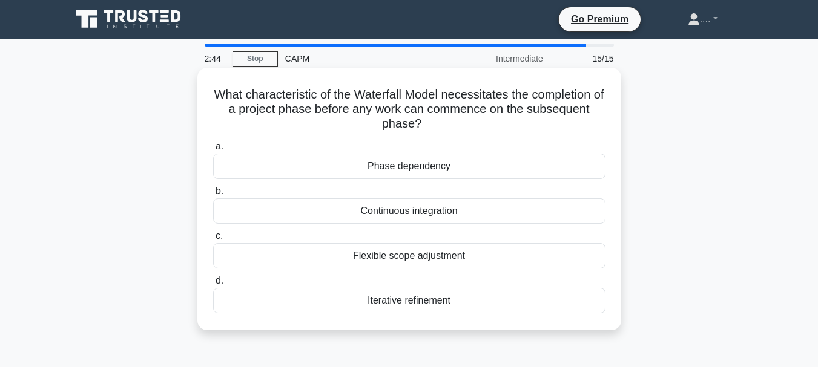
click at [431, 162] on div "Phase dependency" at bounding box center [409, 166] width 392 height 25
click at [213, 151] on input "a. Phase dependency" at bounding box center [213, 147] width 0 height 8
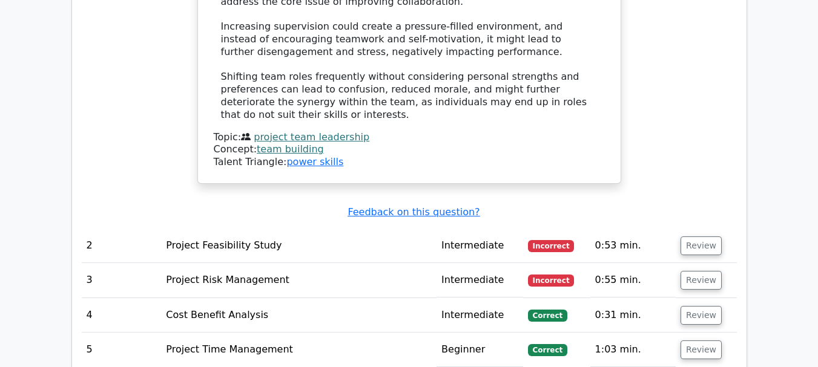
scroll to position [1813, 0]
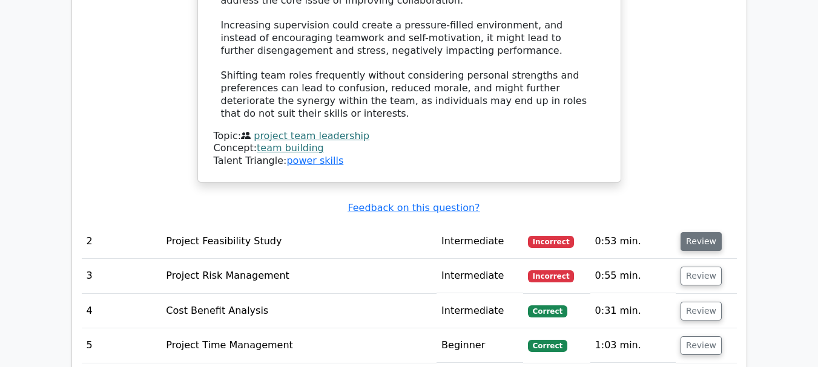
click at [703, 232] on button "Review" at bounding box center [700, 241] width 41 height 19
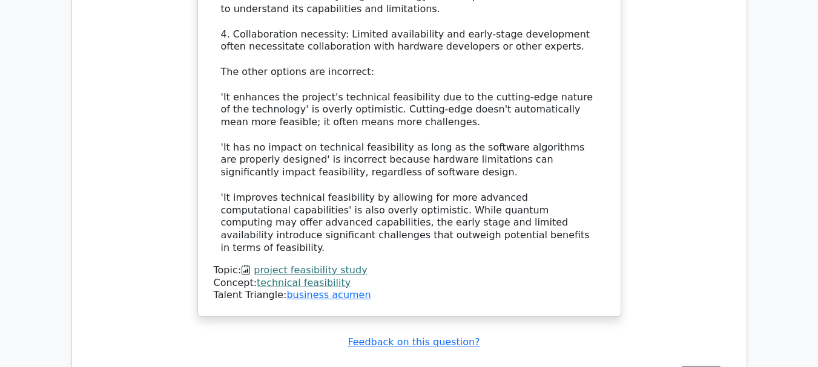
scroll to position [2571, 0]
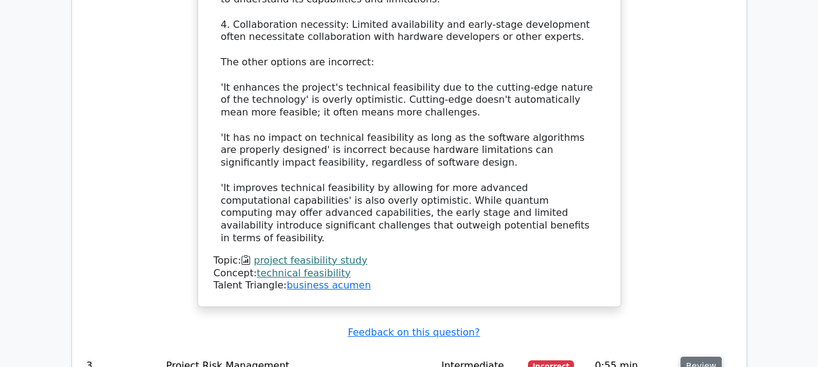
click at [694, 357] on button "Review" at bounding box center [700, 366] width 41 height 19
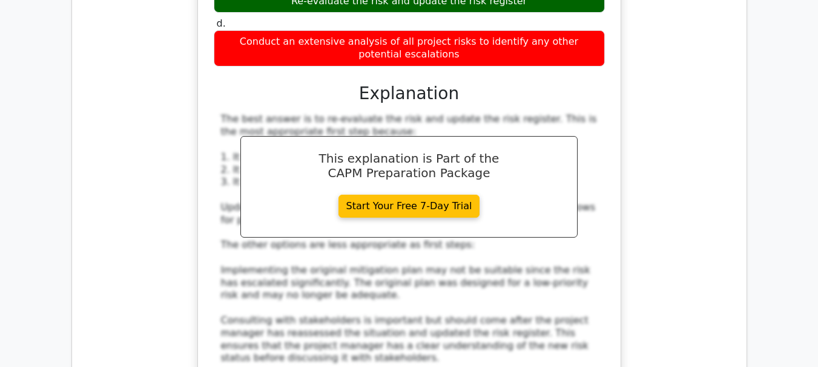
scroll to position [3494, 0]
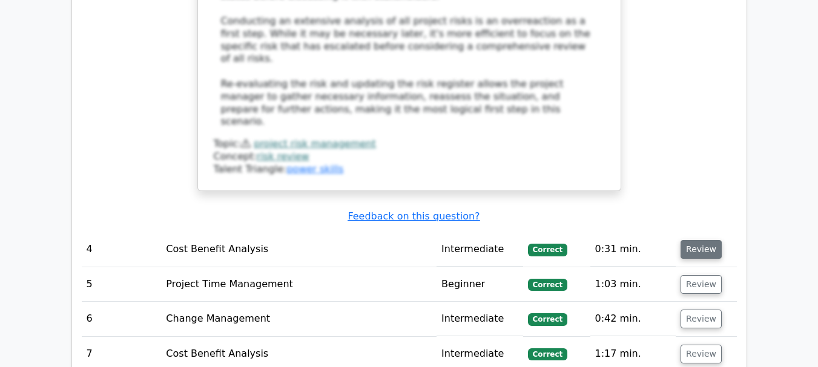
click at [702, 240] on button "Review" at bounding box center [700, 249] width 41 height 19
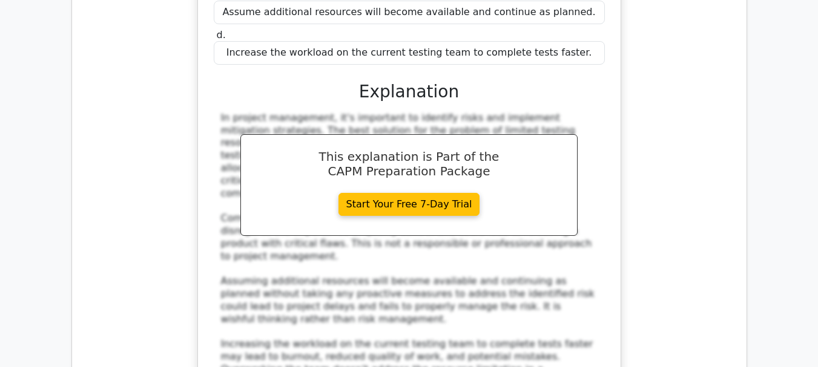
scroll to position [3964, 0]
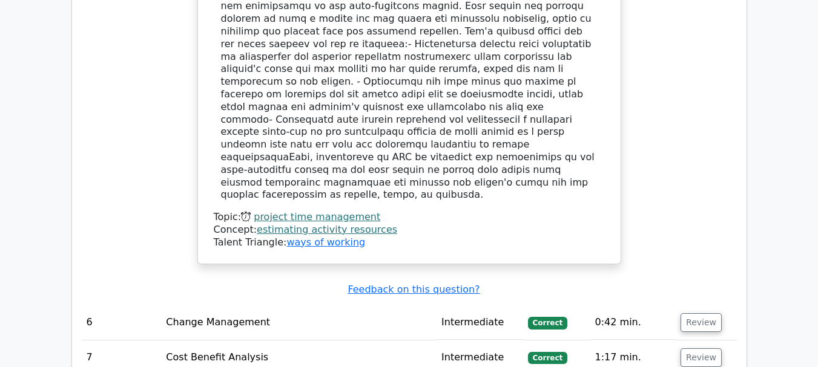
scroll to position [4883, 0]
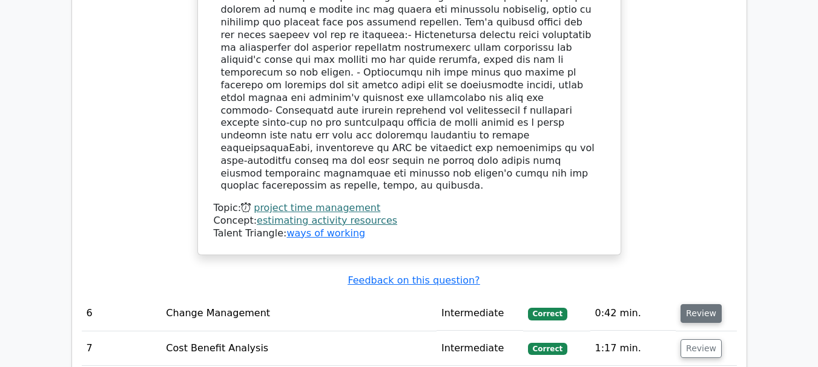
click at [690, 304] on button "Review" at bounding box center [700, 313] width 41 height 19
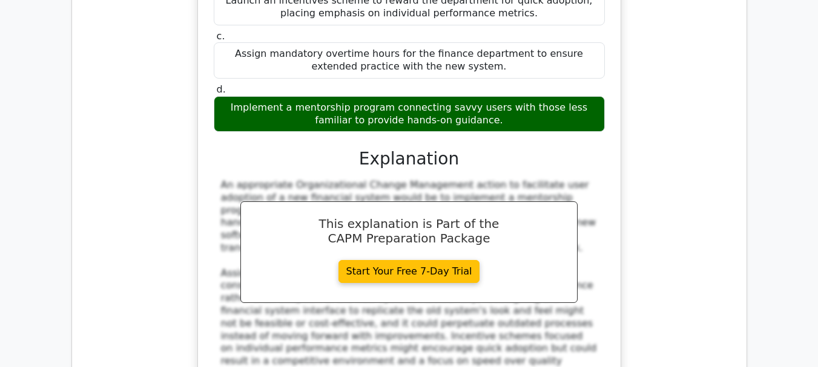
scroll to position [5457, 0]
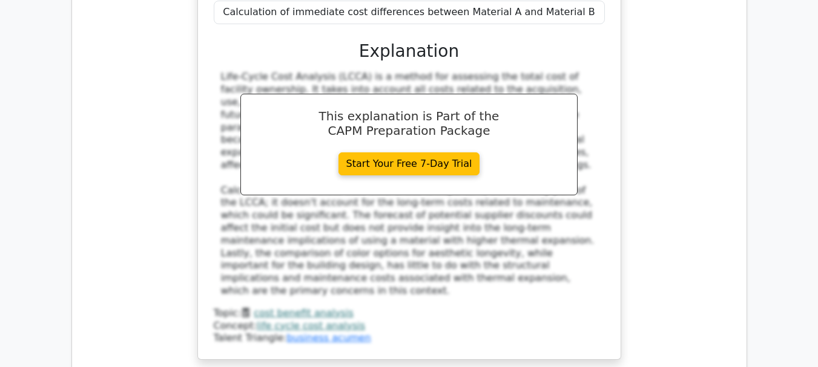
scroll to position [6193, 0]
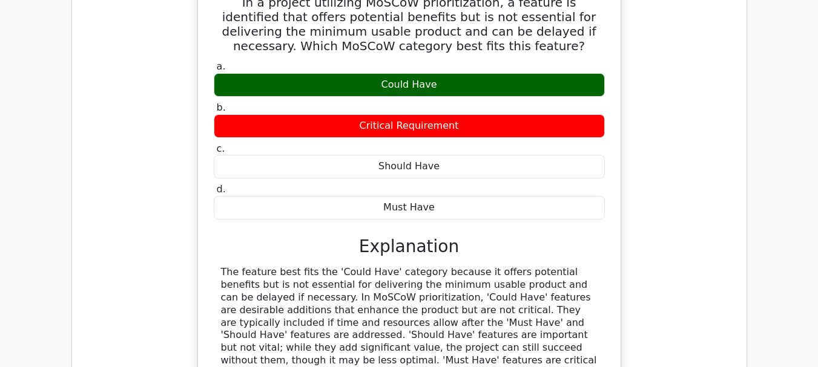
scroll to position [6659, 0]
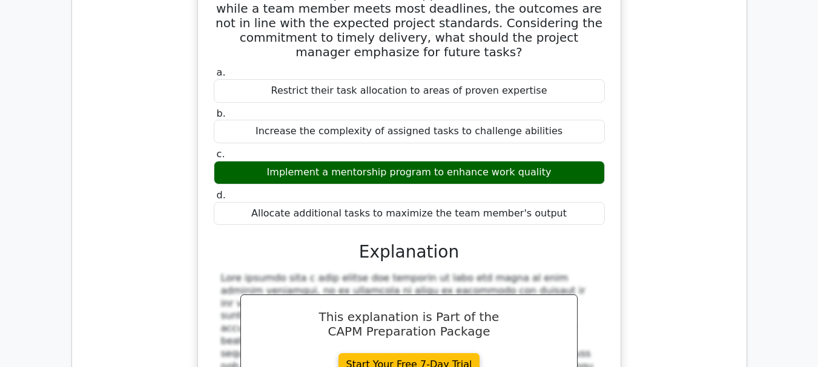
scroll to position [7186, 0]
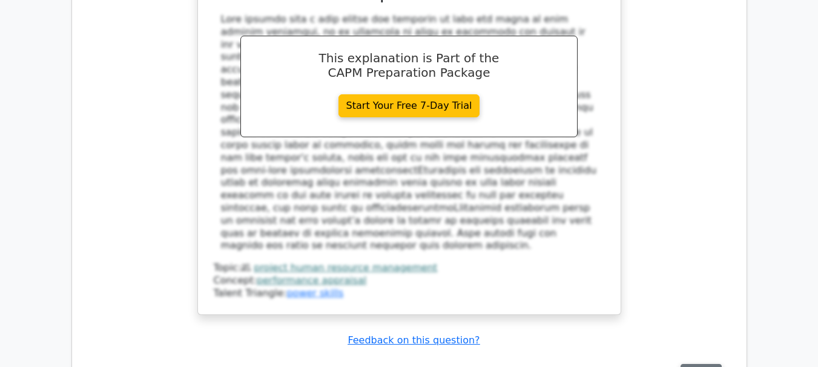
scroll to position [7483, 0]
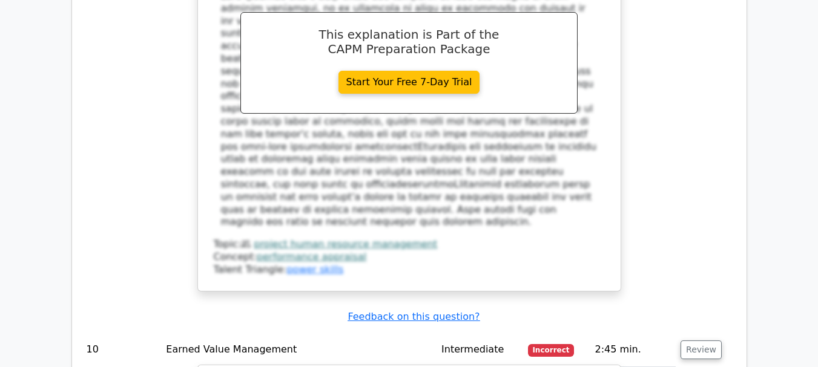
drag, startPoint x: 217, startPoint y: 42, endPoint x: 525, endPoint y: 98, distance: 313.6
copy h5 "In a highway construction project, the original plan was to complete it in 16 m…"
click at [260, 333] on td "Earned Value Management" at bounding box center [298, 350] width 275 height 34
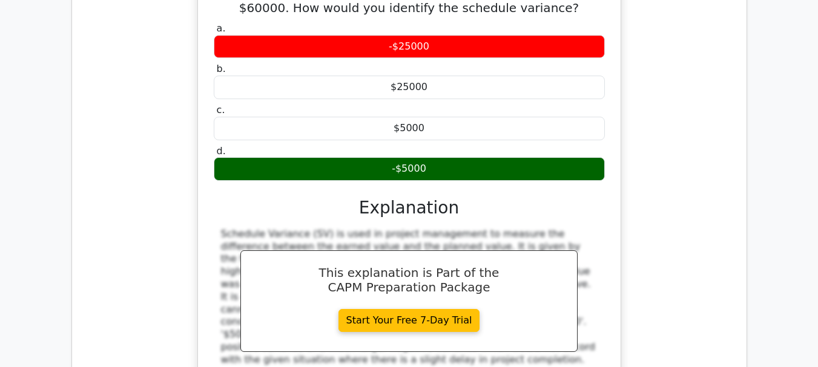
scroll to position [7906, 0]
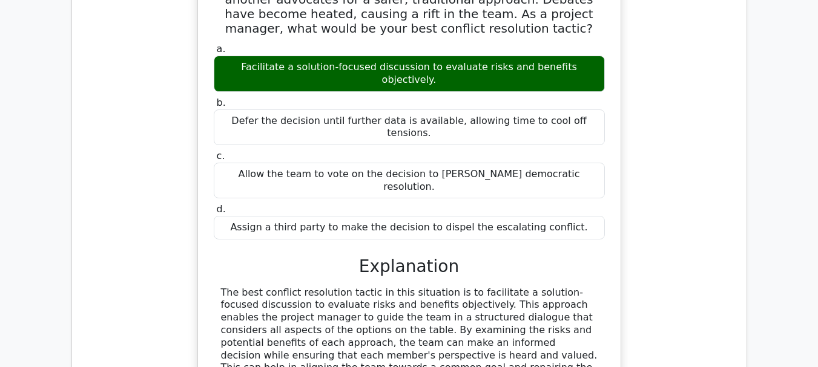
scroll to position [8490, 0]
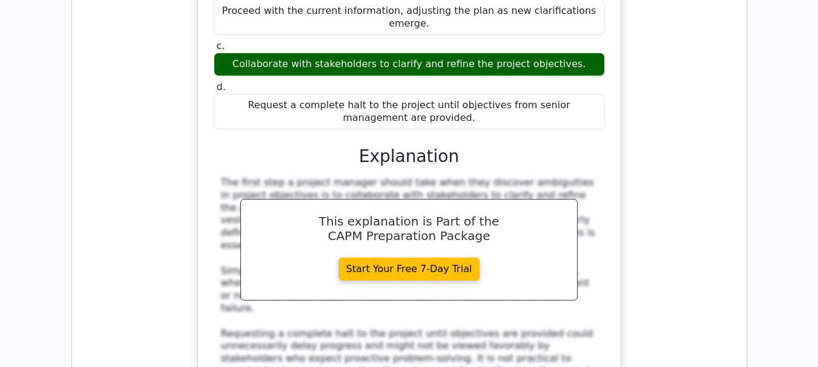
scroll to position [9290, 0]
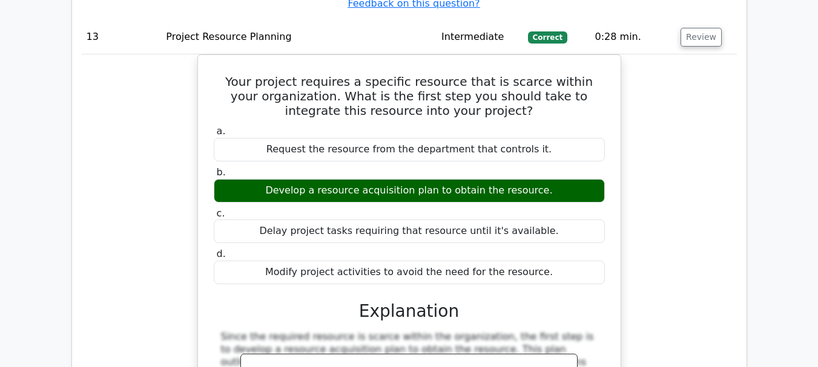
scroll to position [9901, 0]
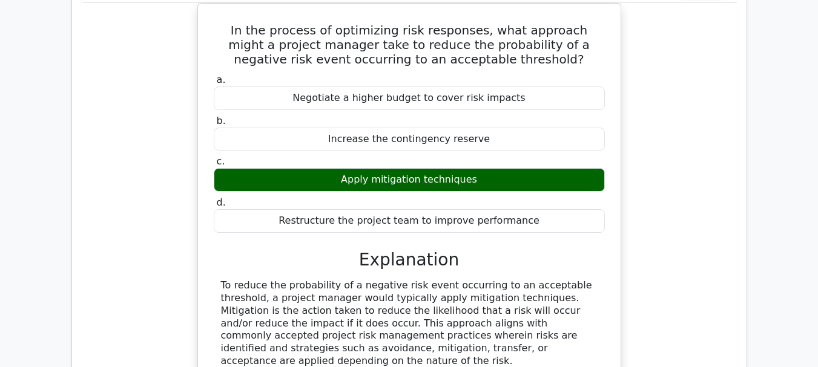
scroll to position [10613, 0]
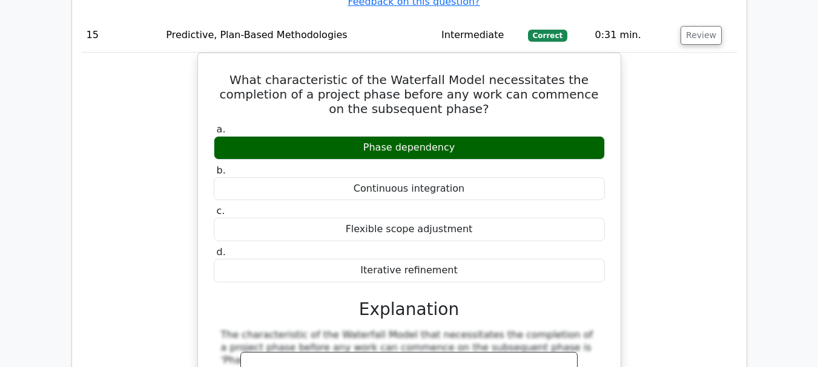
scroll to position [11566, 0]
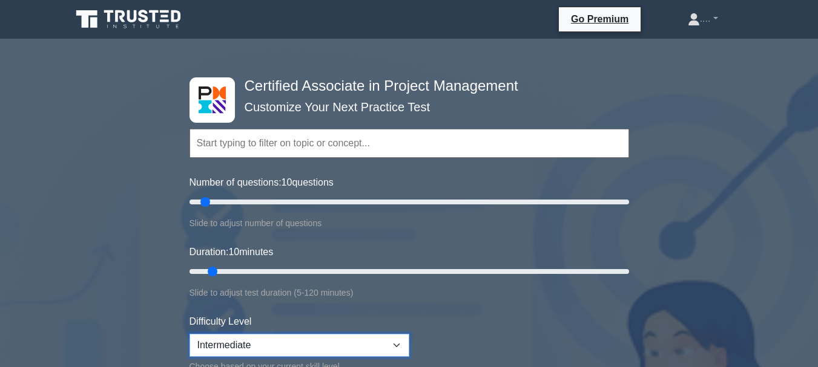
click at [307, 341] on select "Beginner Intermediate Expert" at bounding box center [299, 345] width 220 height 23
select select "expert"
click at [189, 334] on select "Beginner Intermediate Expert" at bounding box center [299, 345] width 220 height 23
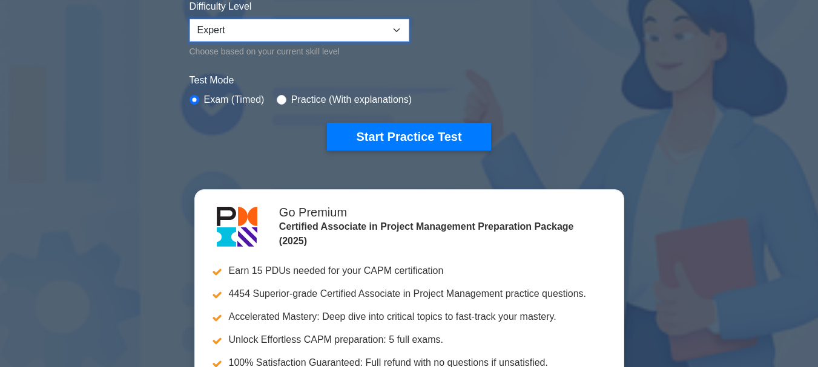
scroll to position [310, 0]
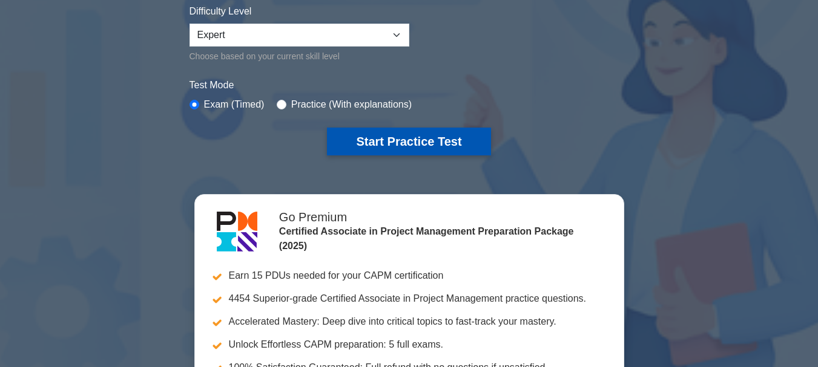
click at [396, 132] on button "Start Practice Test" at bounding box center [408, 142] width 163 height 28
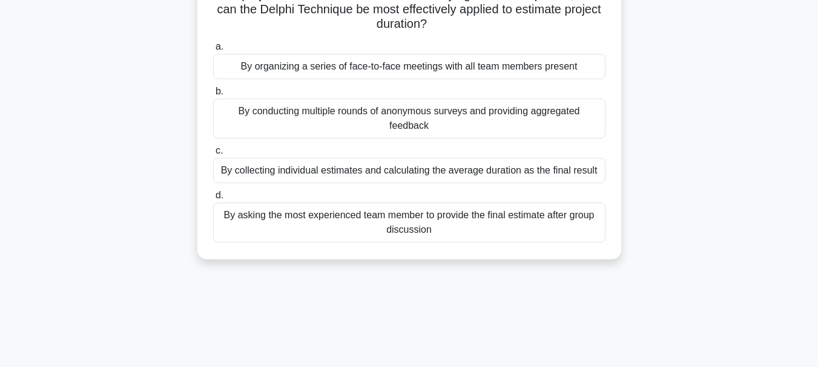
scroll to position [8, 0]
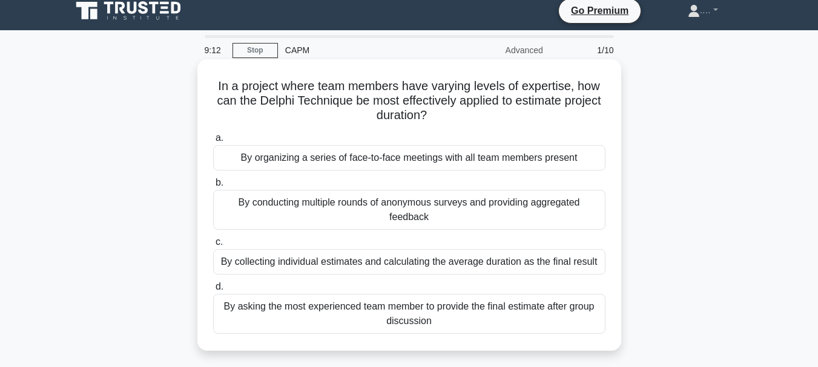
click at [240, 261] on div "By collecting individual estimates and calculating the average duration as the …" at bounding box center [409, 261] width 392 height 25
click at [213, 246] on input "c. By collecting individual estimates and calculating the average duration as t…" at bounding box center [213, 242] width 0 height 8
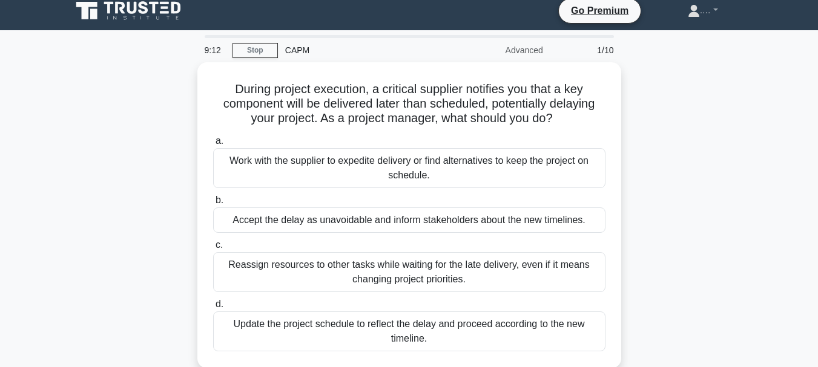
scroll to position [0, 0]
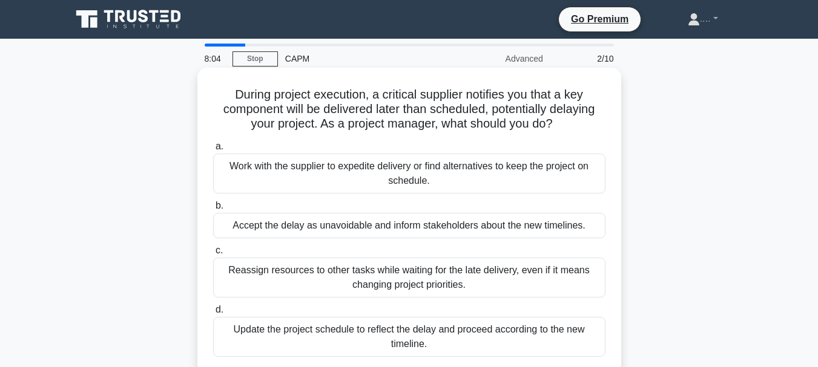
click at [288, 227] on div "Accept the delay as unavoidable and inform stakeholders about the new timelines." at bounding box center [409, 225] width 392 height 25
click at [213, 210] on input "b. Accept the delay as unavoidable and inform stakeholders about the new timeli…" at bounding box center [213, 206] width 0 height 8
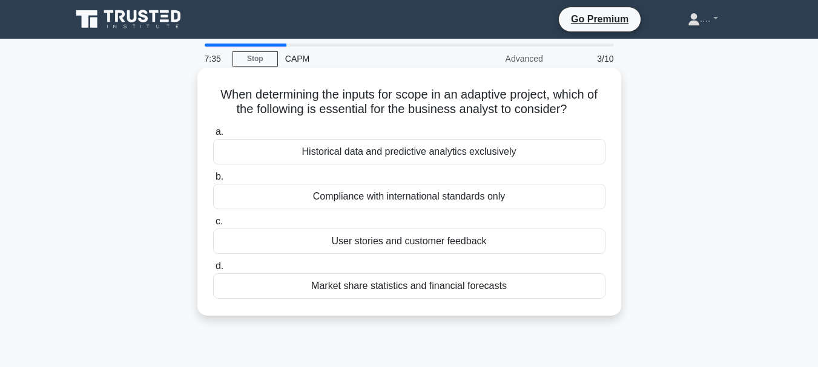
click at [392, 289] on div "Market share statistics and financial forecasts" at bounding box center [409, 286] width 392 height 25
click at [213, 271] on input "d. Market share statistics and financial forecasts" at bounding box center [213, 267] width 0 height 8
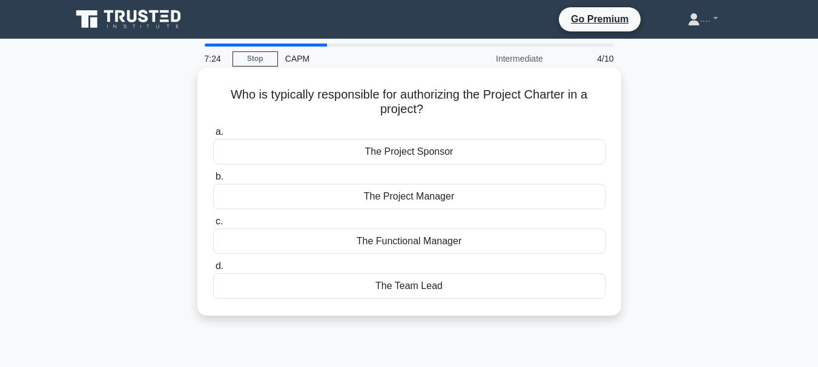
click at [402, 198] on div "The Project Manager" at bounding box center [409, 196] width 392 height 25
click at [213, 181] on input "b. The Project Manager" at bounding box center [213, 177] width 0 height 8
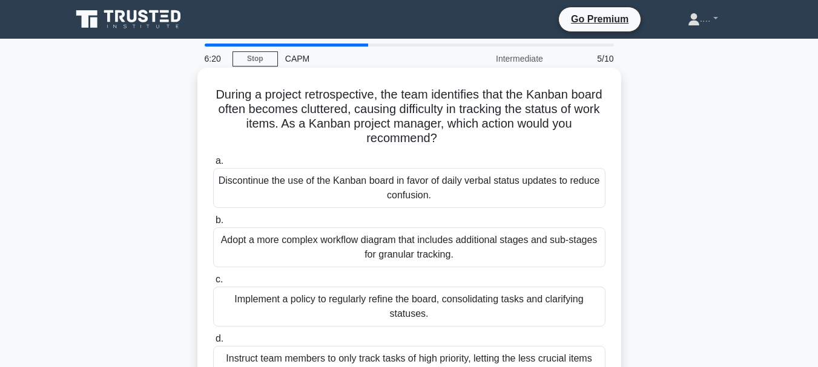
click at [447, 305] on div "Implement a policy to regularly refine the board, consolidating tasks and clari…" at bounding box center [409, 307] width 392 height 40
click at [213, 284] on input "c. Implement a policy to regularly refine the board, consolidating tasks and cl…" at bounding box center [213, 280] width 0 height 8
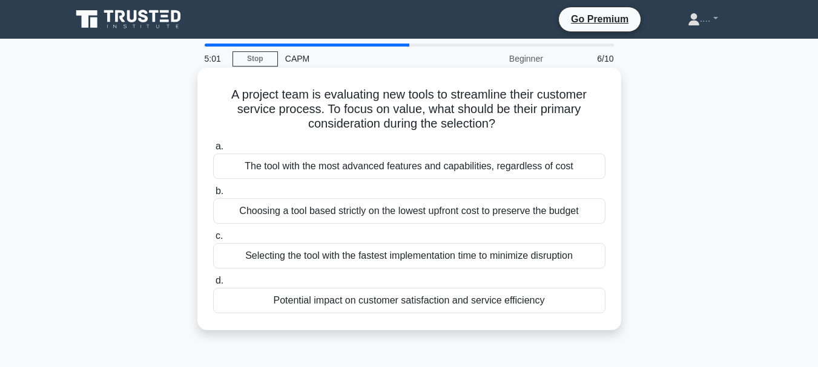
click at [479, 305] on div "Potential impact on customer satisfaction and service efficiency" at bounding box center [409, 300] width 392 height 25
click at [213, 285] on input "d. Potential impact on customer satisfaction and service efficiency" at bounding box center [213, 281] width 0 height 8
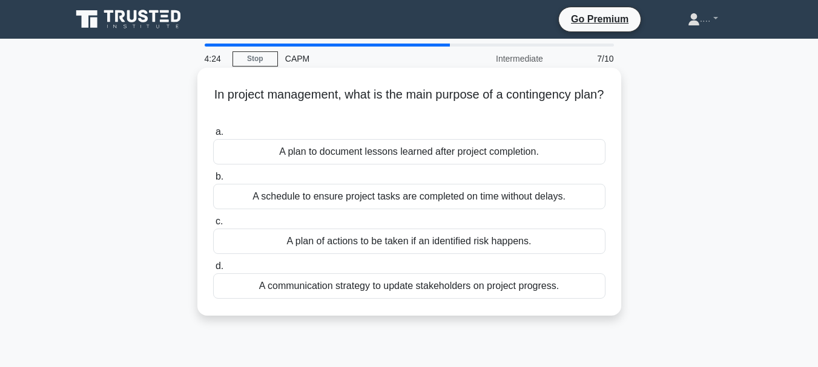
click at [400, 243] on div "A plan of actions to be taken if an identified risk happens." at bounding box center [409, 241] width 392 height 25
click at [213, 226] on input "c. A plan of actions to be taken if an identified risk happens." at bounding box center [213, 222] width 0 height 8
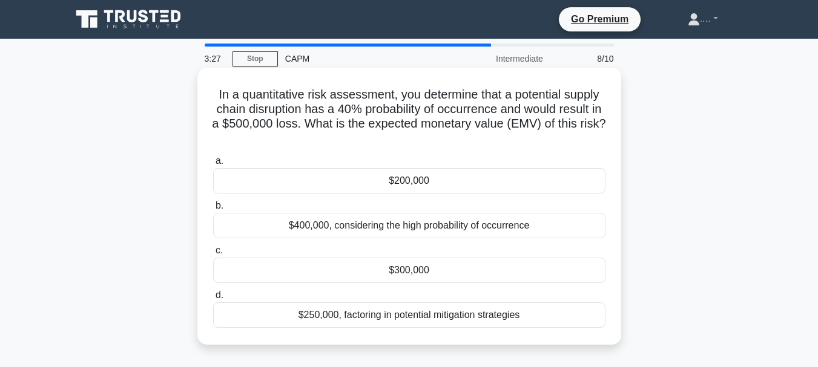
click at [384, 184] on div "$200,000" at bounding box center [409, 180] width 392 height 25
click at [213, 165] on input "a. $200,000" at bounding box center [213, 161] width 0 height 8
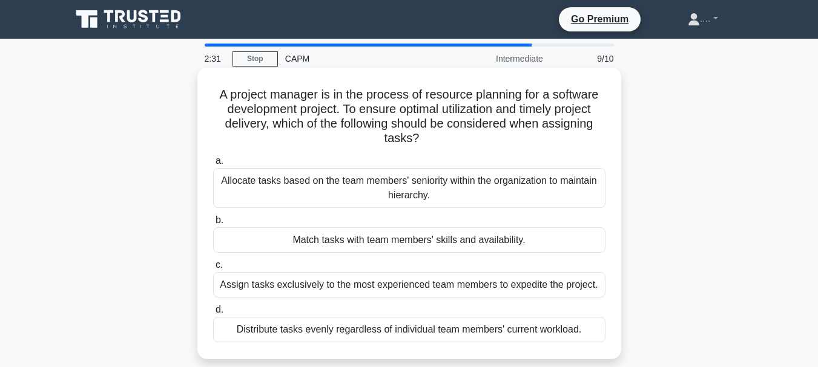
click at [306, 241] on div "Match tasks with team members' skills and availability." at bounding box center [409, 240] width 392 height 25
click at [213, 225] on input "b. Match tasks with team members' skills and availability." at bounding box center [213, 221] width 0 height 8
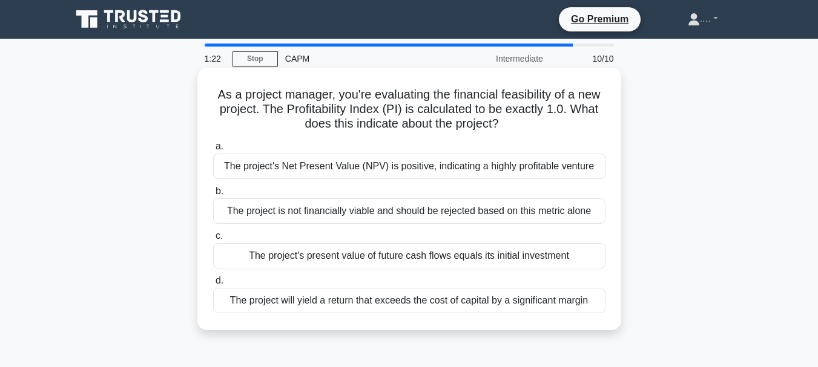
click at [484, 165] on div "The project's Net Present Value (NPV) is positive, indicating a highly profitab…" at bounding box center [409, 166] width 392 height 25
click at [213, 151] on input "a. The project's Net Present Value (NPV) is positive, indicating a highly profi…" at bounding box center [213, 147] width 0 height 8
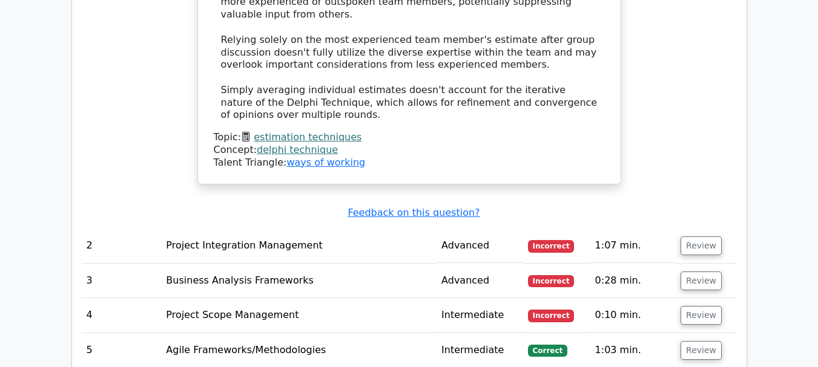
scroll to position [1797, 0]
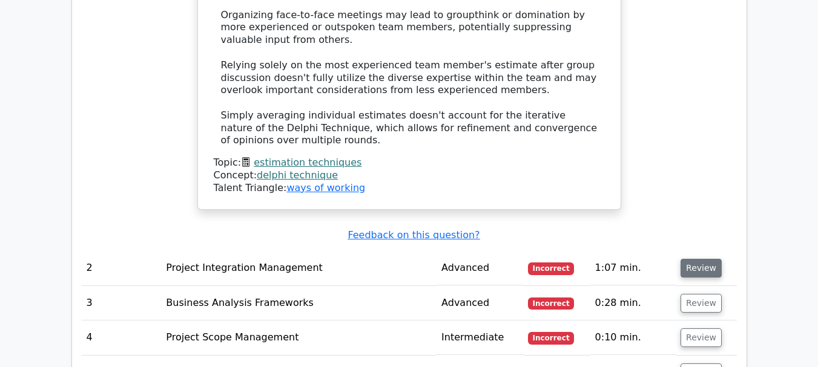
click at [698, 259] on button "Review" at bounding box center [700, 268] width 41 height 19
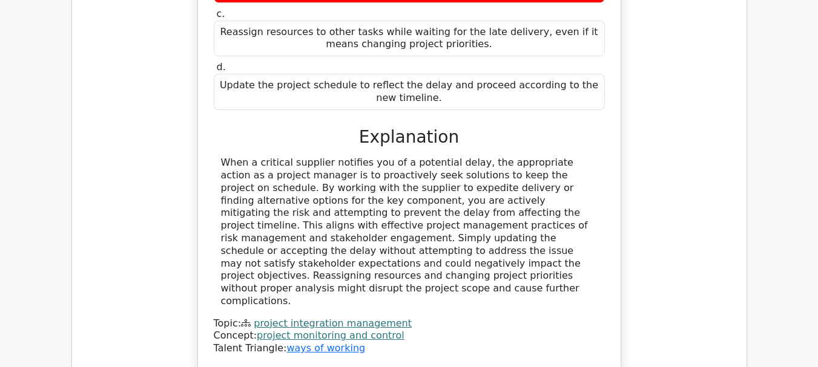
scroll to position [2334, 0]
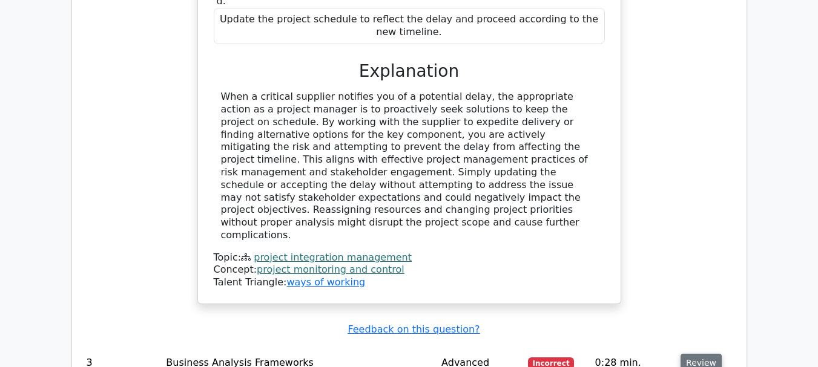
click at [698, 354] on button "Review" at bounding box center [700, 363] width 41 height 19
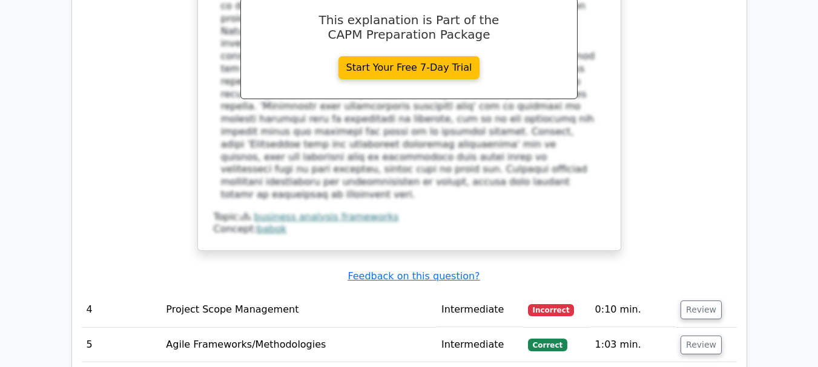
scroll to position [3031, 0]
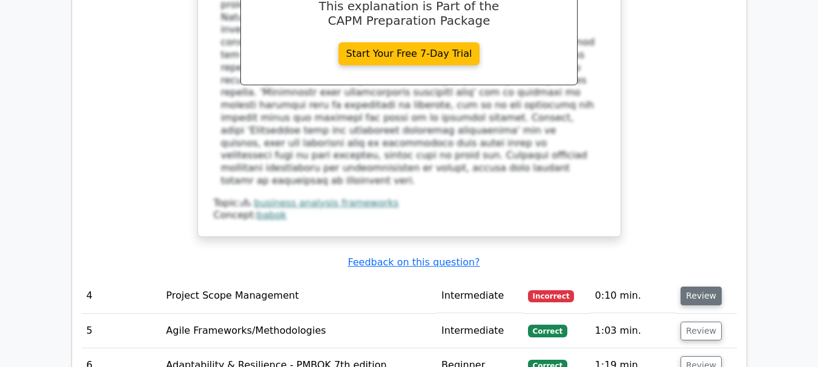
click at [705, 287] on button "Review" at bounding box center [700, 296] width 41 height 19
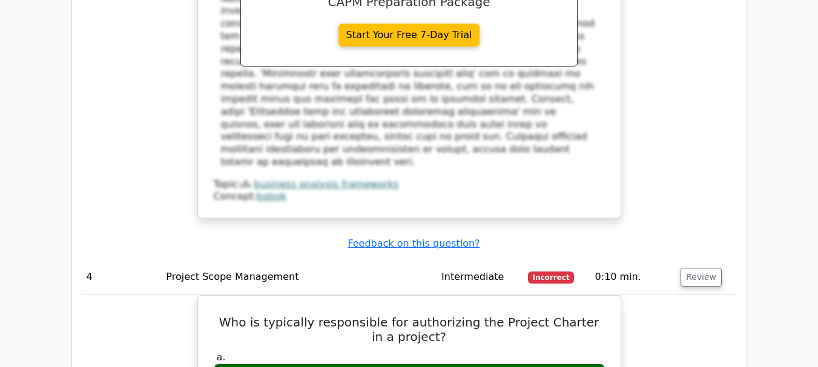
scroll to position [3083, 0]
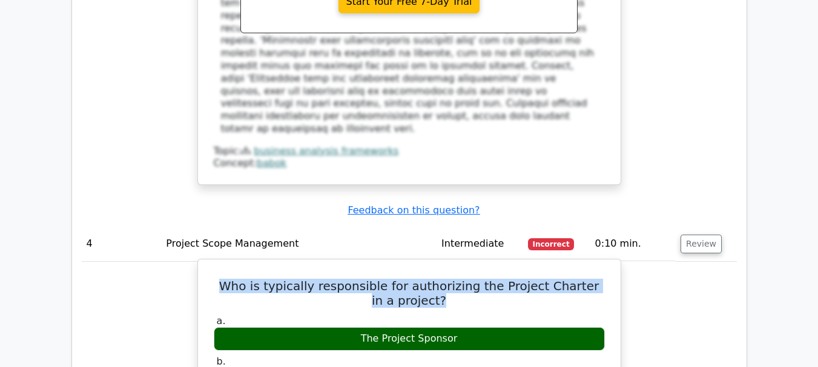
drag, startPoint x: 226, startPoint y: 92, endPoint x: 533, endPoint y: 111, distance: 307.4
click at [533, 279] on h5 "Who is typically responsible for authorizing the Project Charter in a project?" at bounding box center [408, 293] width 393 height 29
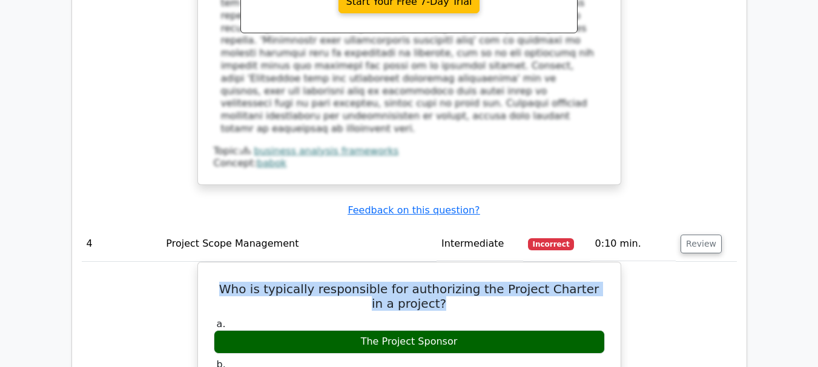
copy h5 "Who is typically responsible for authorizing the Project Charter in a project?"
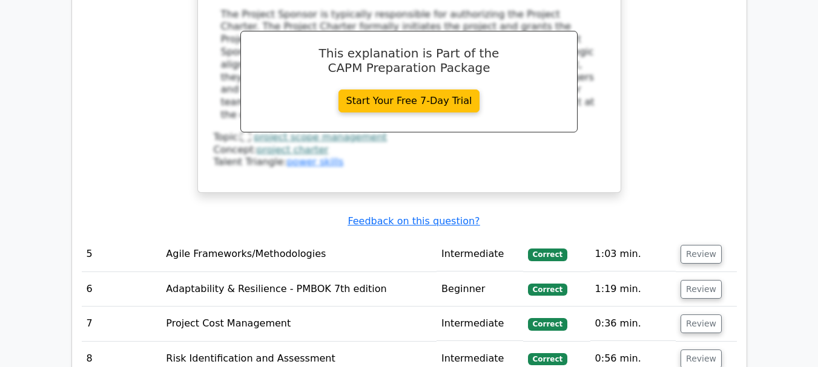
scroll to position [3591, 0]
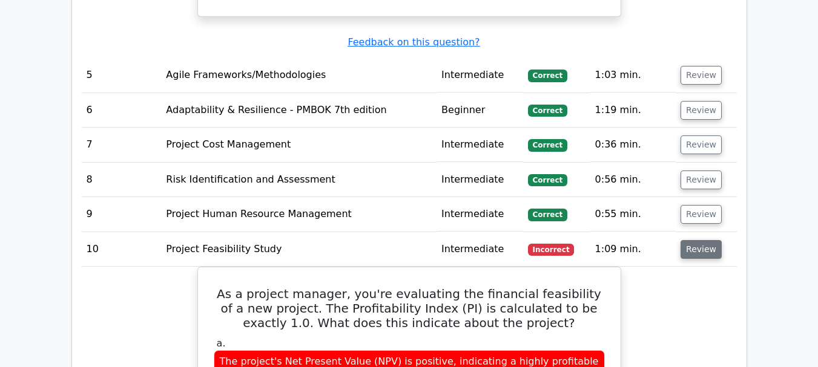
scroll to position [3788, 0]
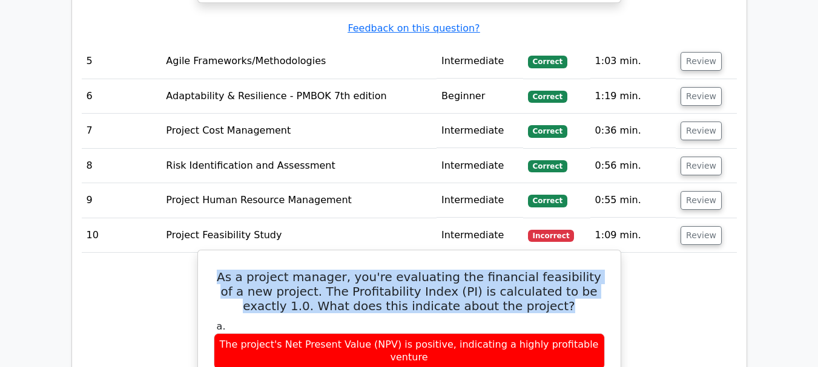
drag, startPoint x: 209, startPoint y: 85, endPoint x: 527, endPoint y: 117, distance: 320.0
copy h5 "As a project manager, you're evaluating the financial feasibility of a new proj…"
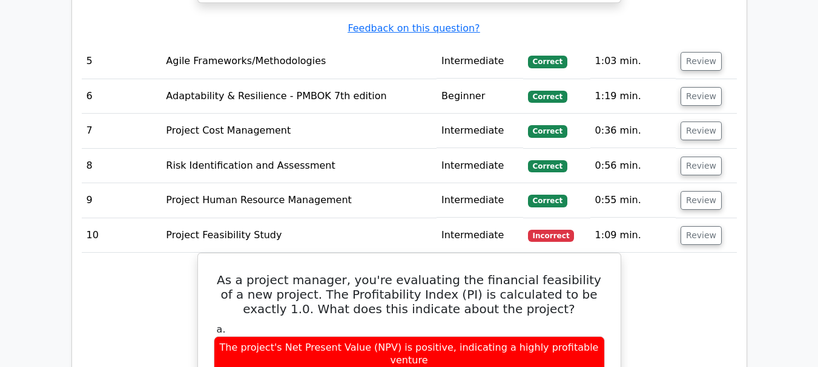
click at [220, 218] on td "Project Feasibility Study" at bounding box center [298, 235] width 275 height 34
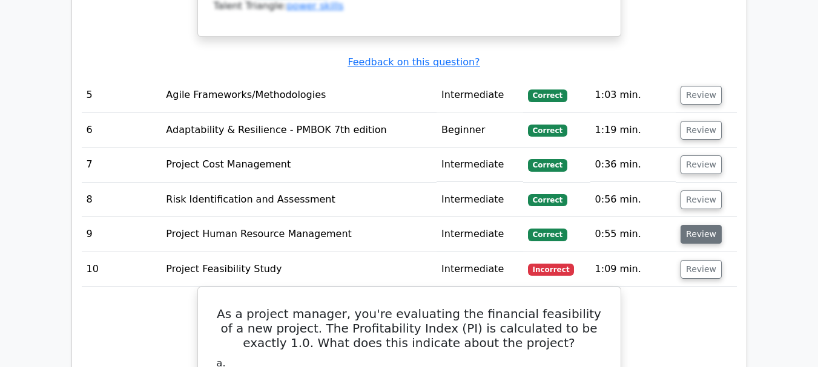
click at [707, 225] on button "Review" at bounding box center [700, 234] width 41 height 19
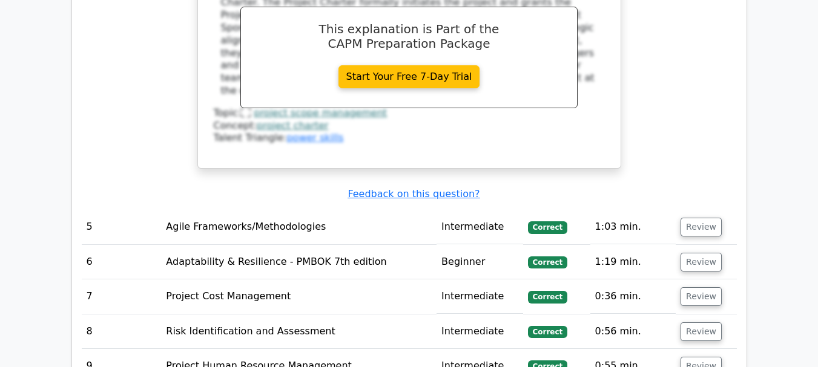
scroll to position [3590, 0]
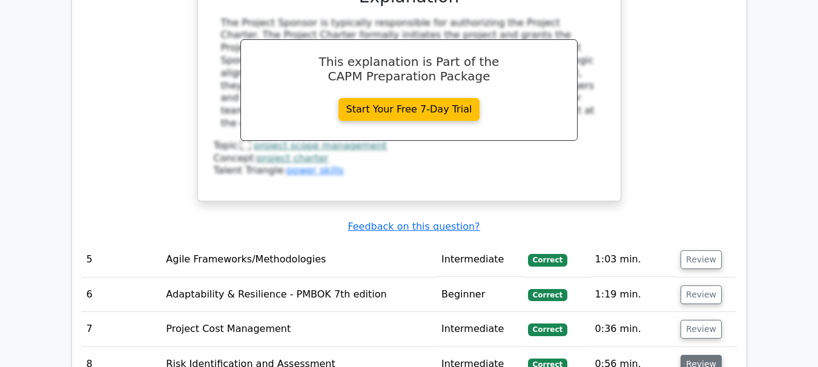
click at [698, 355] on button "Review" at bounding box center [700, 364] width 41 height 19
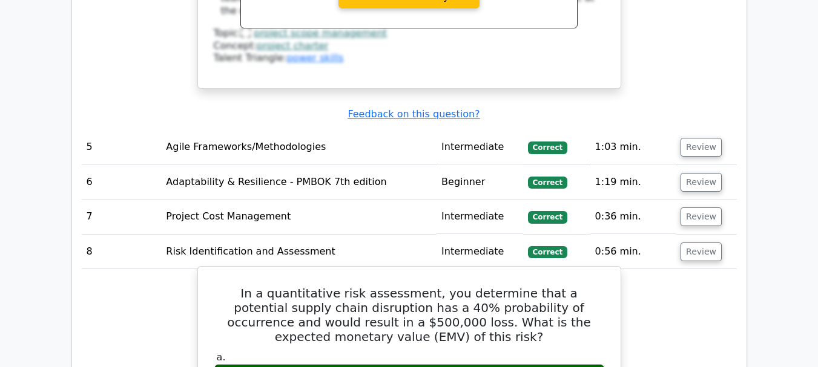
click at [528, 286] on h5 "In a quantitative risk assessment, you determine that a potential supply chain …" at bounding box center [408, 315] width 393 height 58
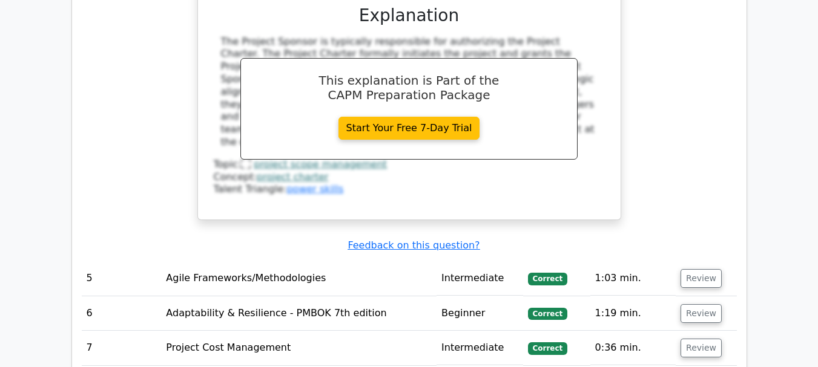
scroll to position [3660, 0]
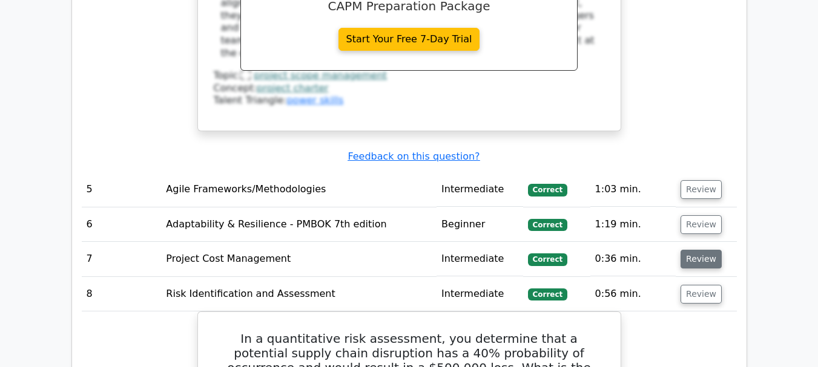
click at [704, 250] on button "Review" at bounding box center [700, 259] width 41 height 19
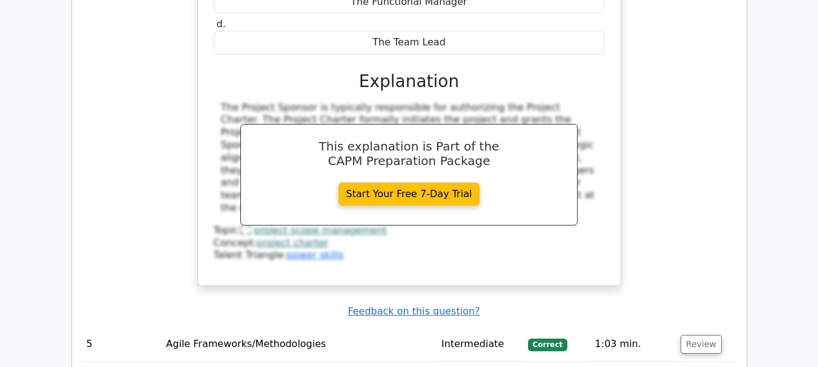
scroll to position [3481, 0]
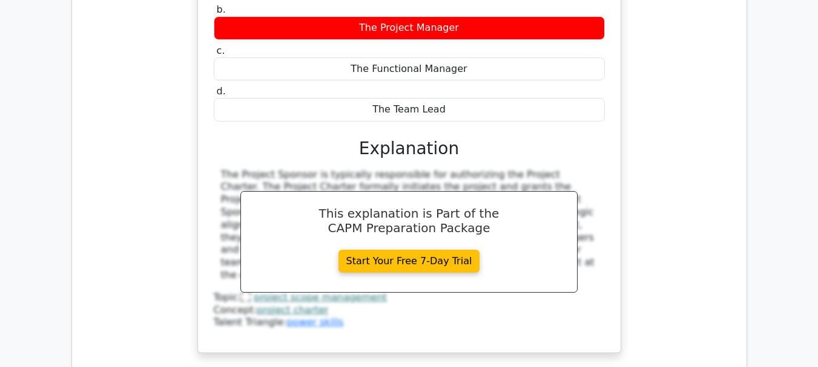
scroll to position [3433, 0]
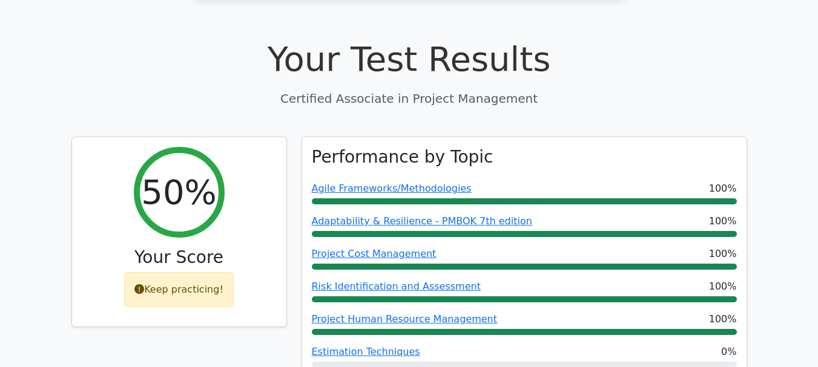
scroll to position [404, 0]
